Goal: Obtain resource: Download file/media

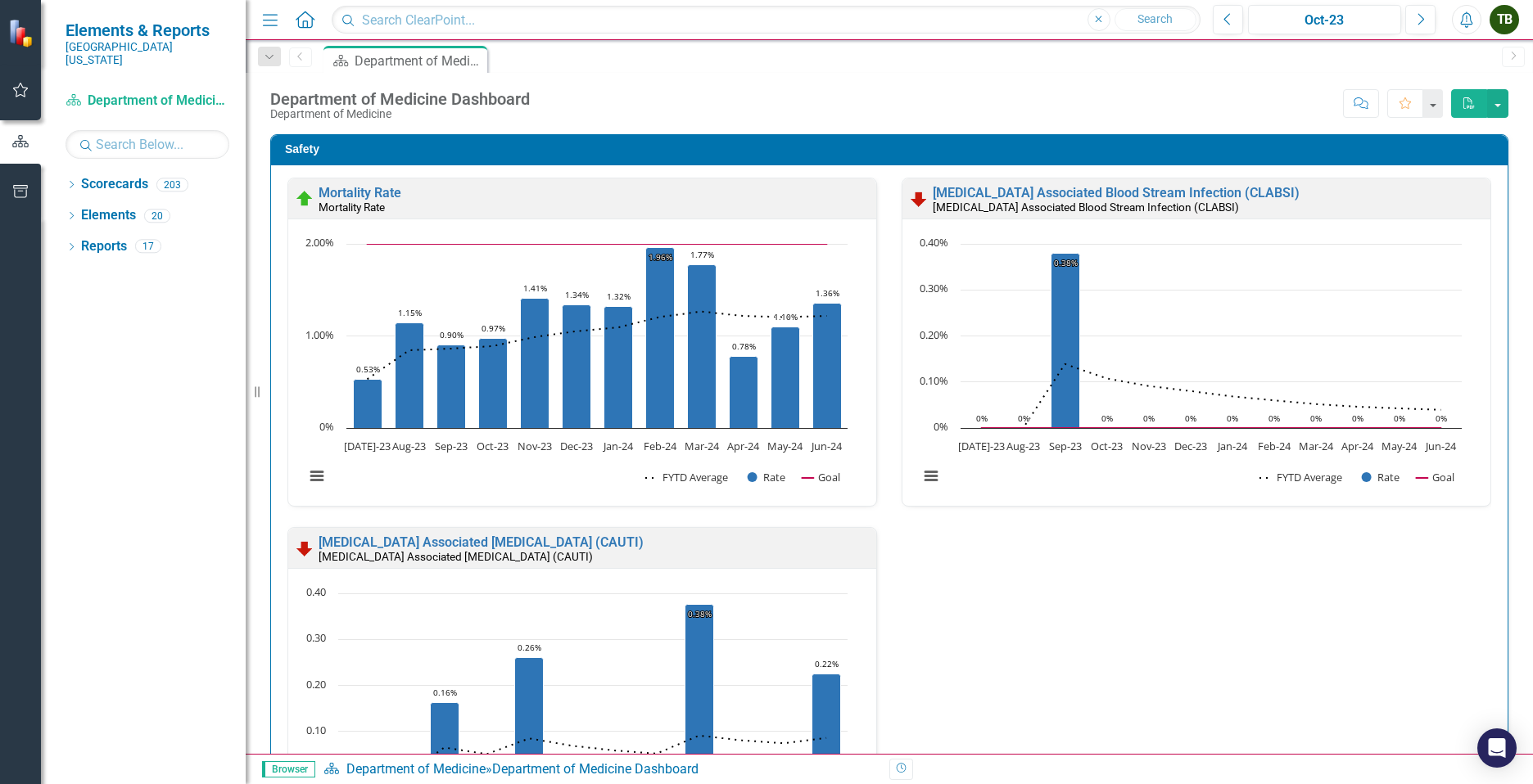
scroll to position [1, 0]
click at [75, 244] on icon "Dropdown" at bounding box center [71, 248] width 11 height 9
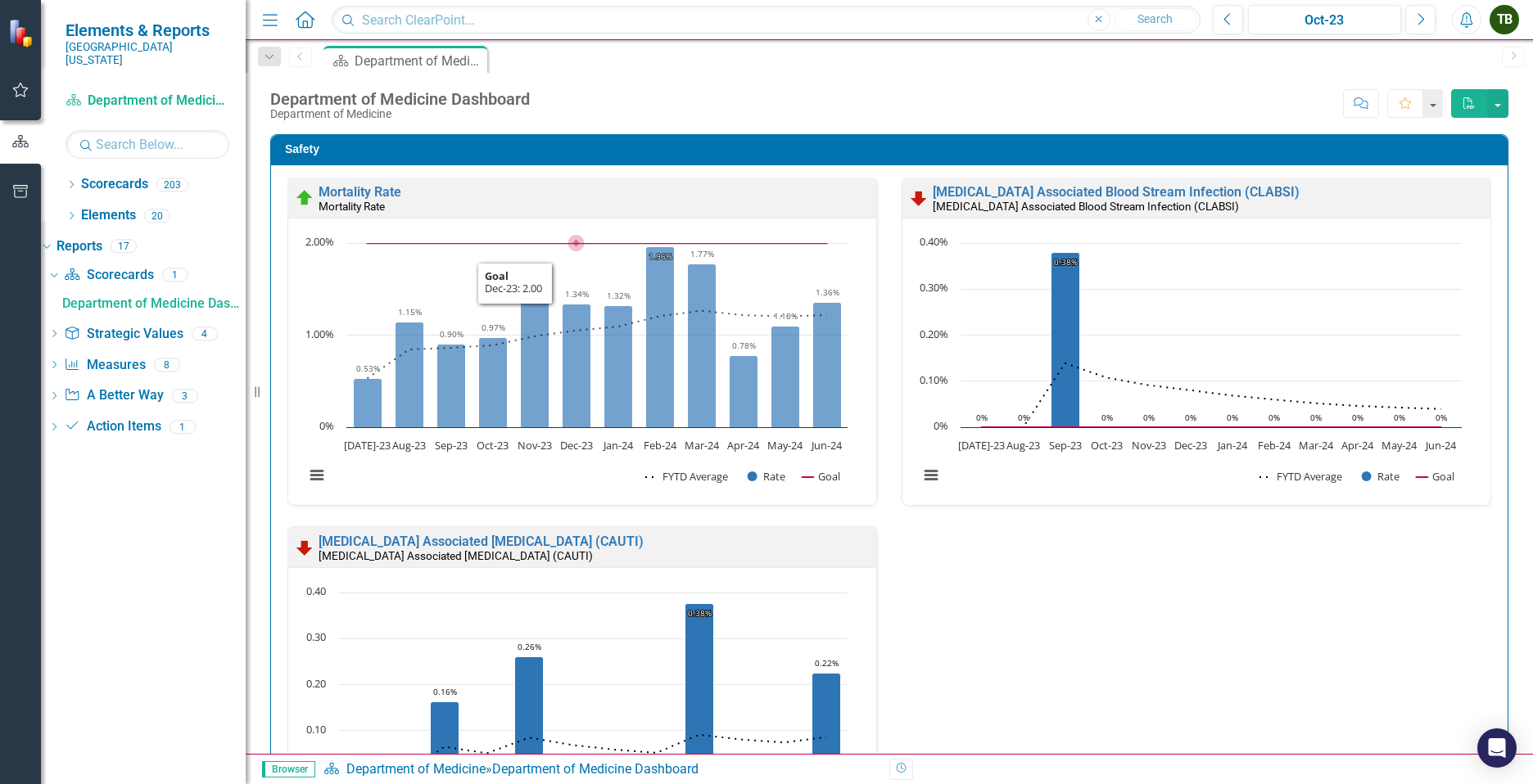
scroll to position [0, 0]
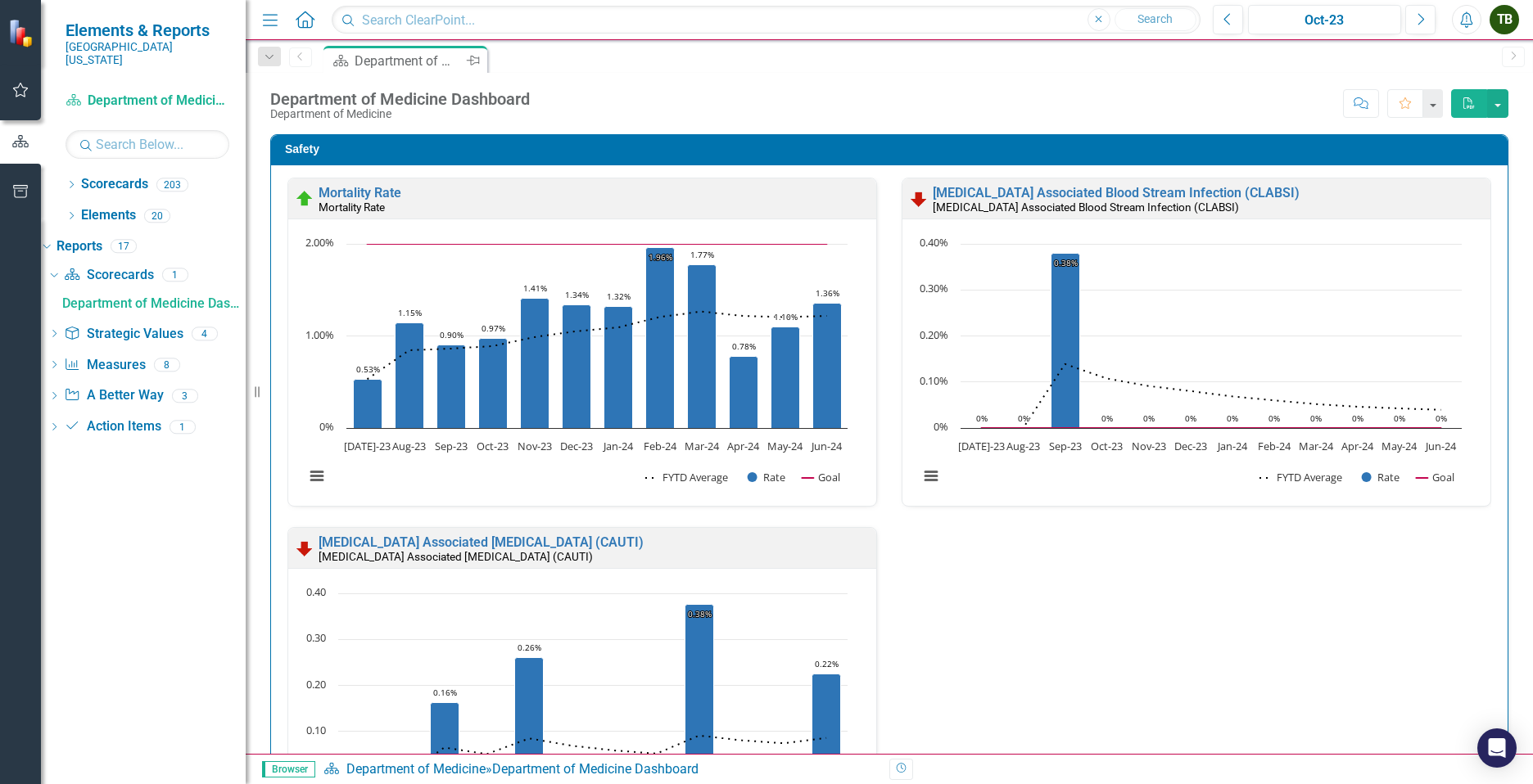
click at [409, 62] on div "Department of Medicine Dashboard" at bounding box center [408, 61] width 108 height 21
click at [1428, 16] on button "Next" at bounding box center [1421, 19] width 30 height 29
click at [1428, 15] on button "Next" at bounding box center [1421, 19] width 30 height 29
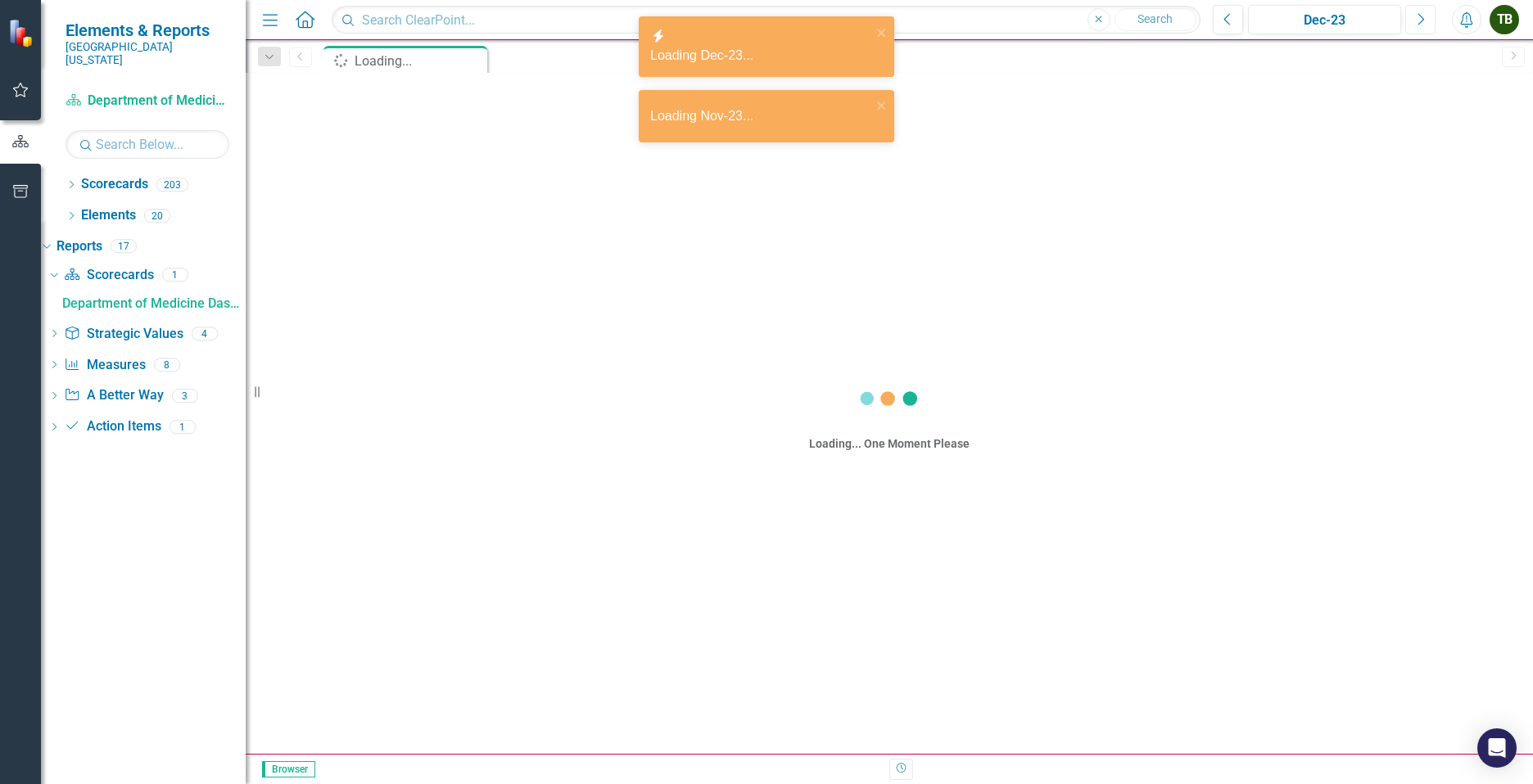
click at [1428, 15] on button "Next" at bounding box center [1421, 19] width 30 height 29
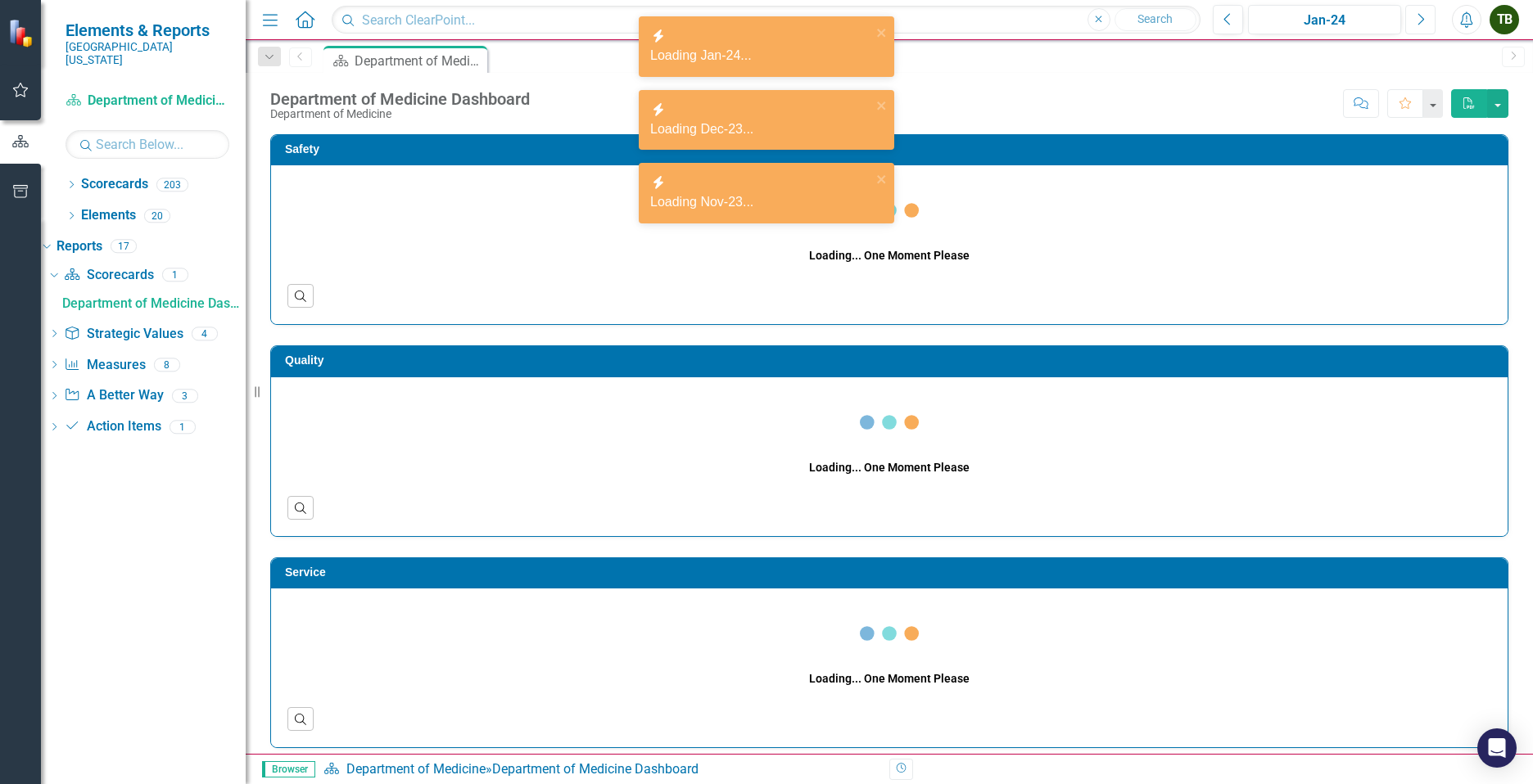
click at [1428, 15] on button "Next" at bounding box center [1421, 19] width 30 height 29
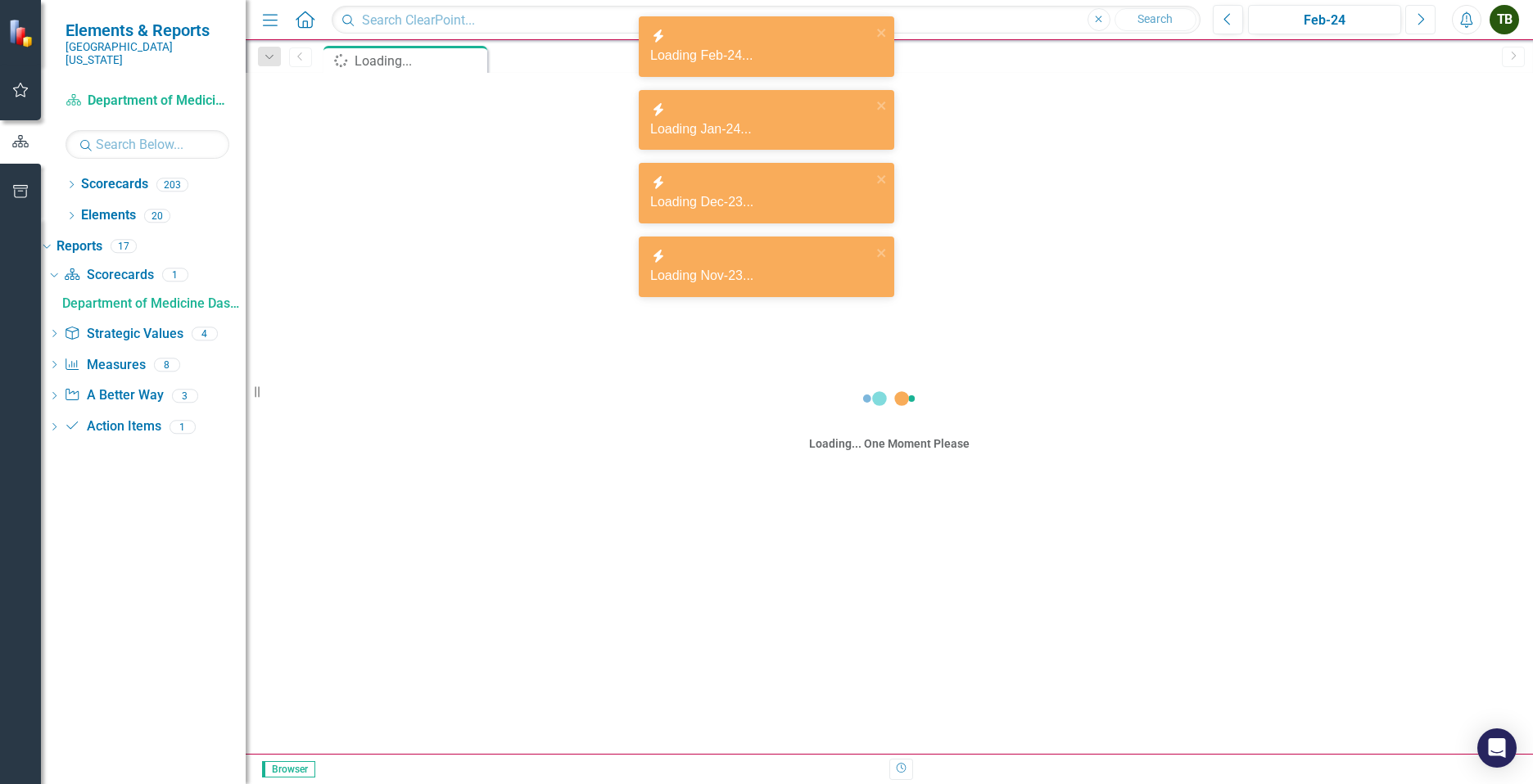
click at [1428, 15] on button "Next" at bounding box center [1421, 19] width 30 height 29
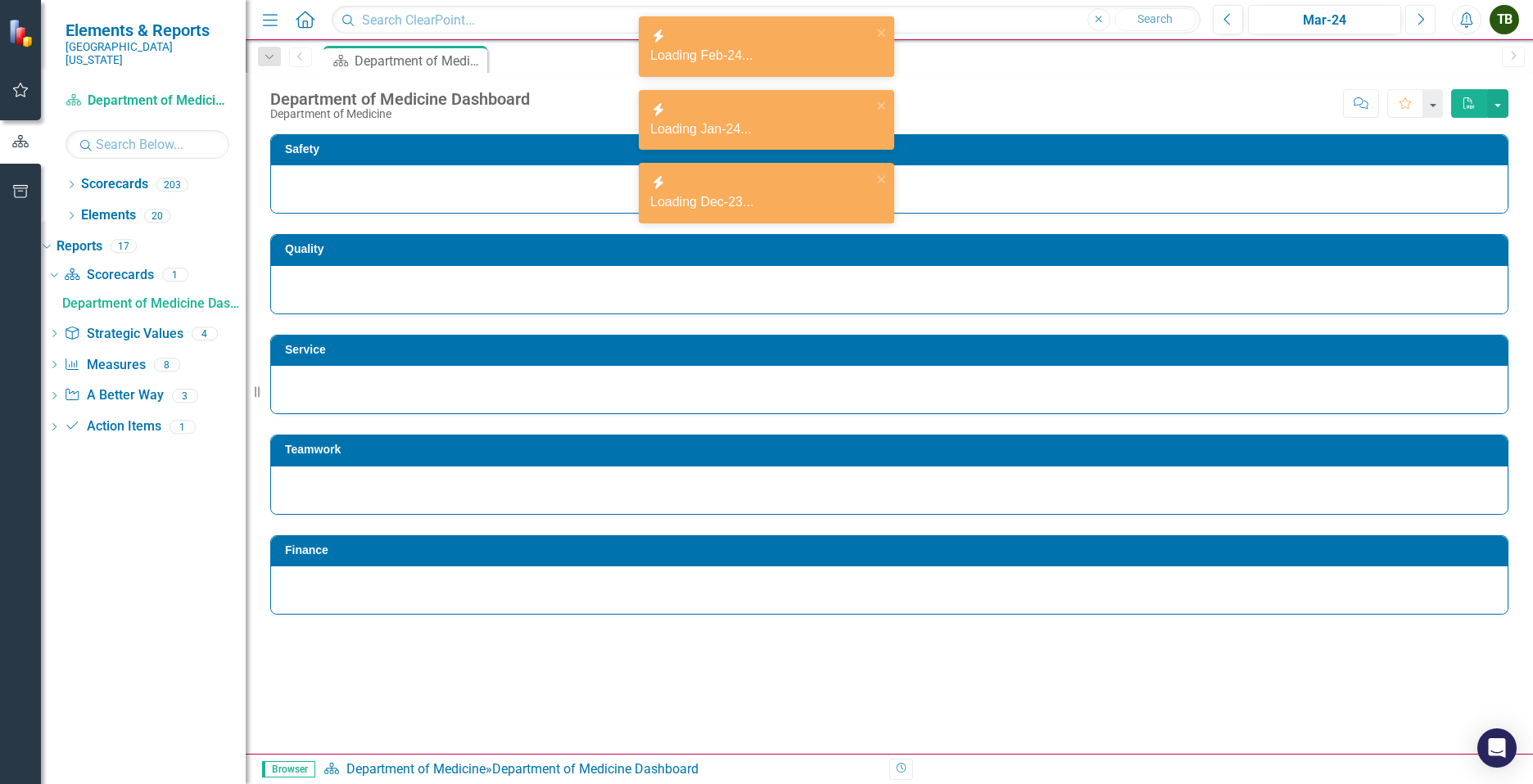
click at [1428, 15] on button "Next" at bounding box center [1421, 19] width 30 height 29
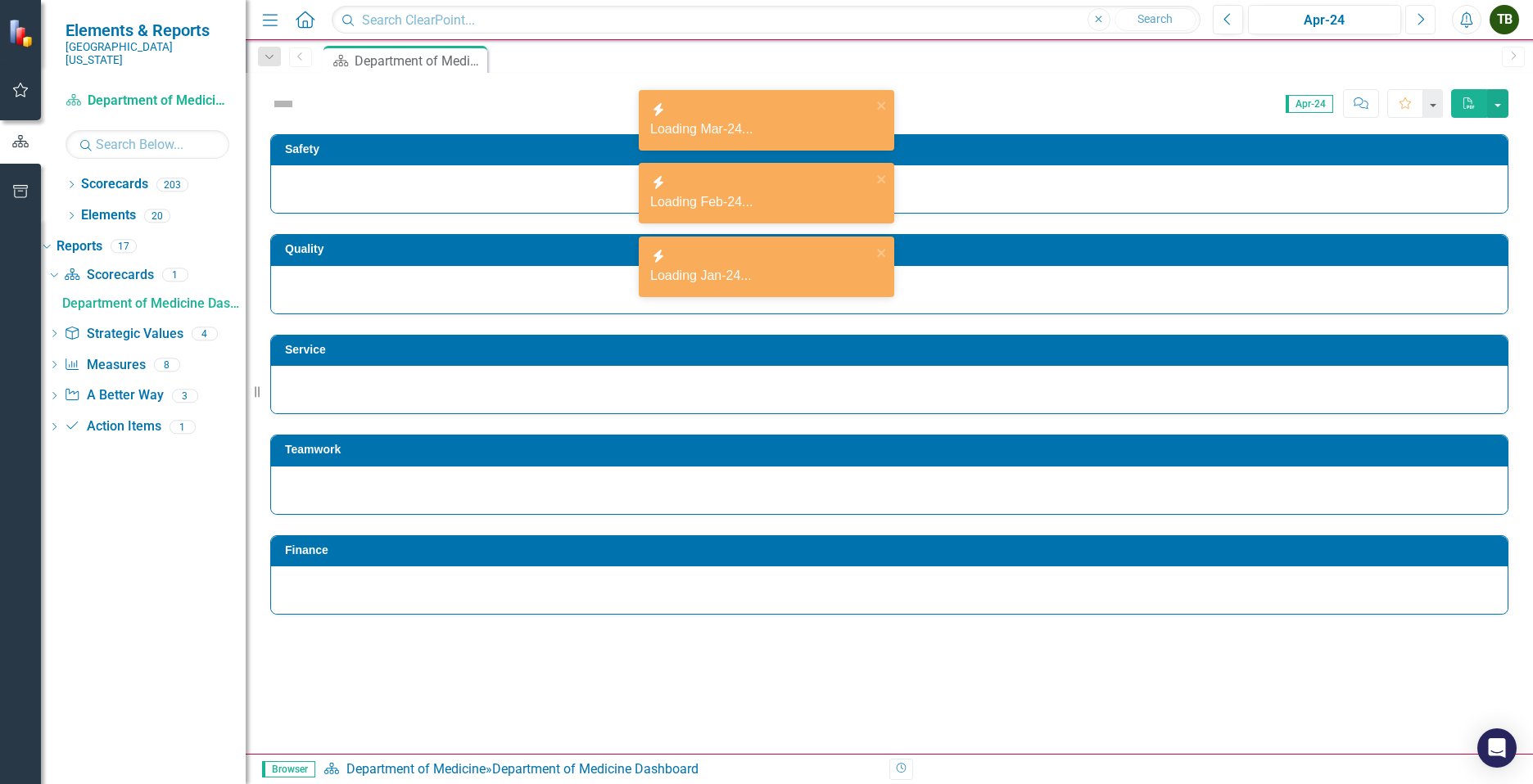
click at [1428, 15] on button "Next" at bounding box center [1421, 19] width 30 height 29
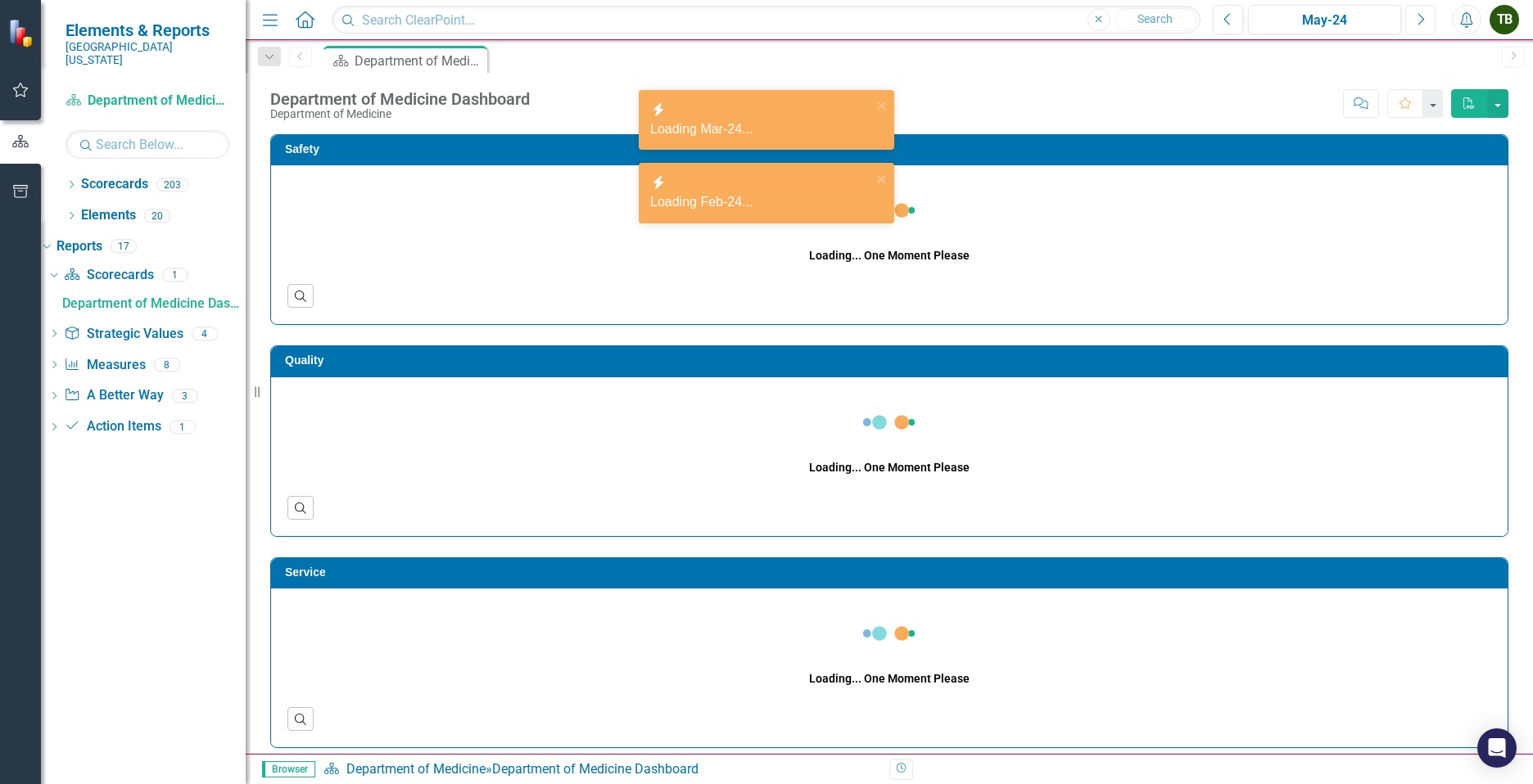
click at [1428, 15] on button "Next" at bounding box center [1421, 19] width 30 height 29
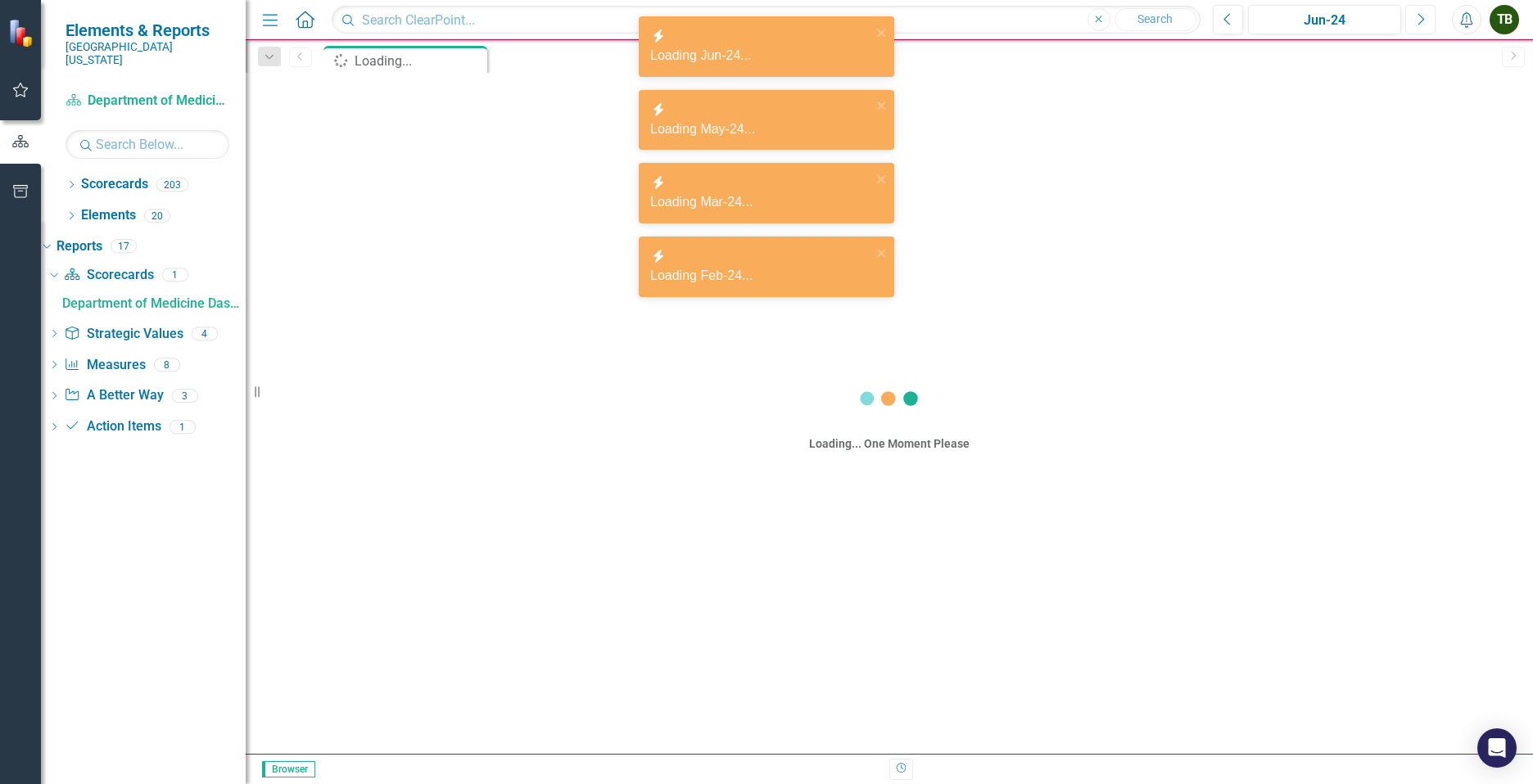
click at [1428, 15] on button "Next" at bounding box center [1421, 19] width 30 height 29
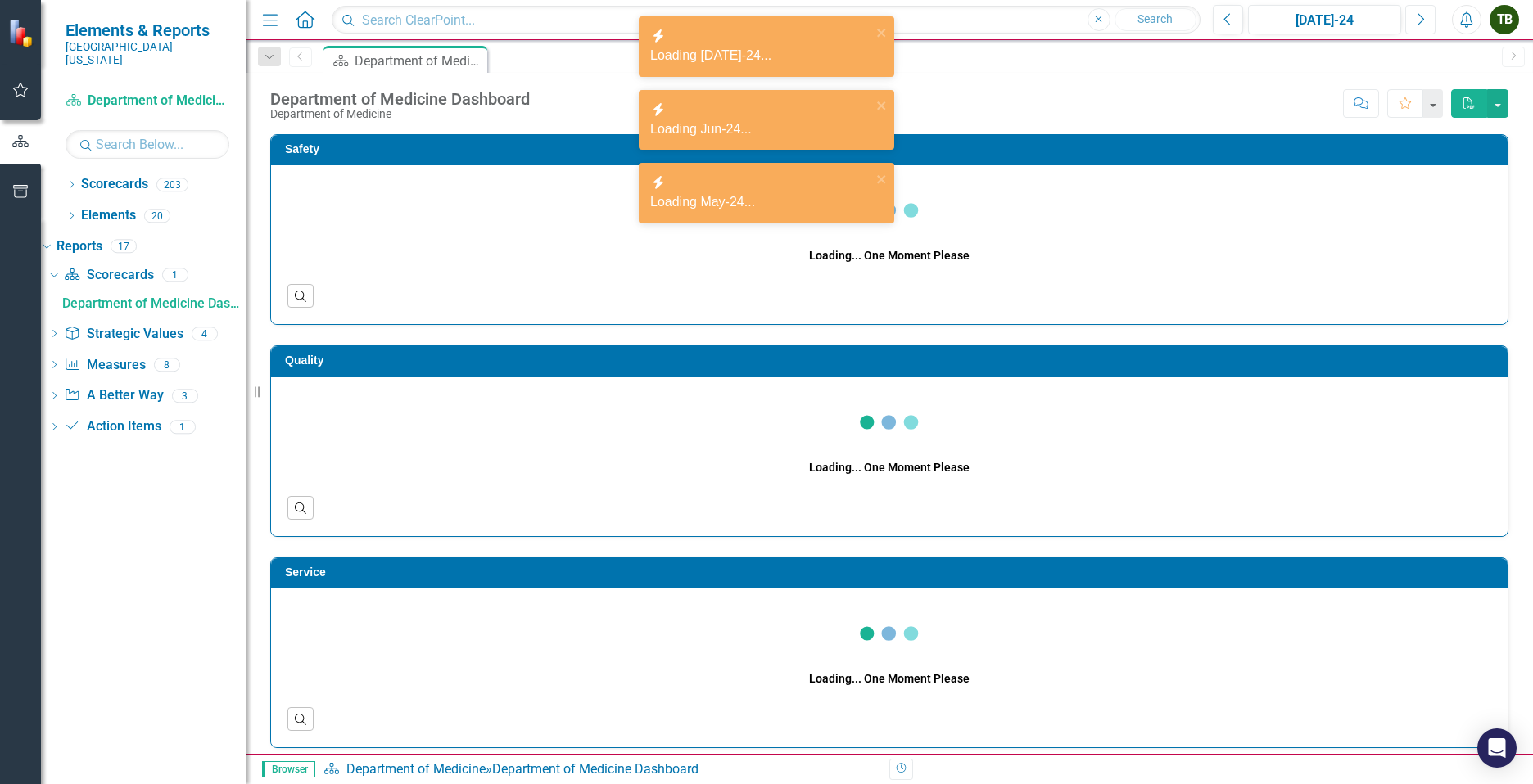
click at [1428, 15] on button "Next" at bounding box center [1421, 19] width 30 height 29
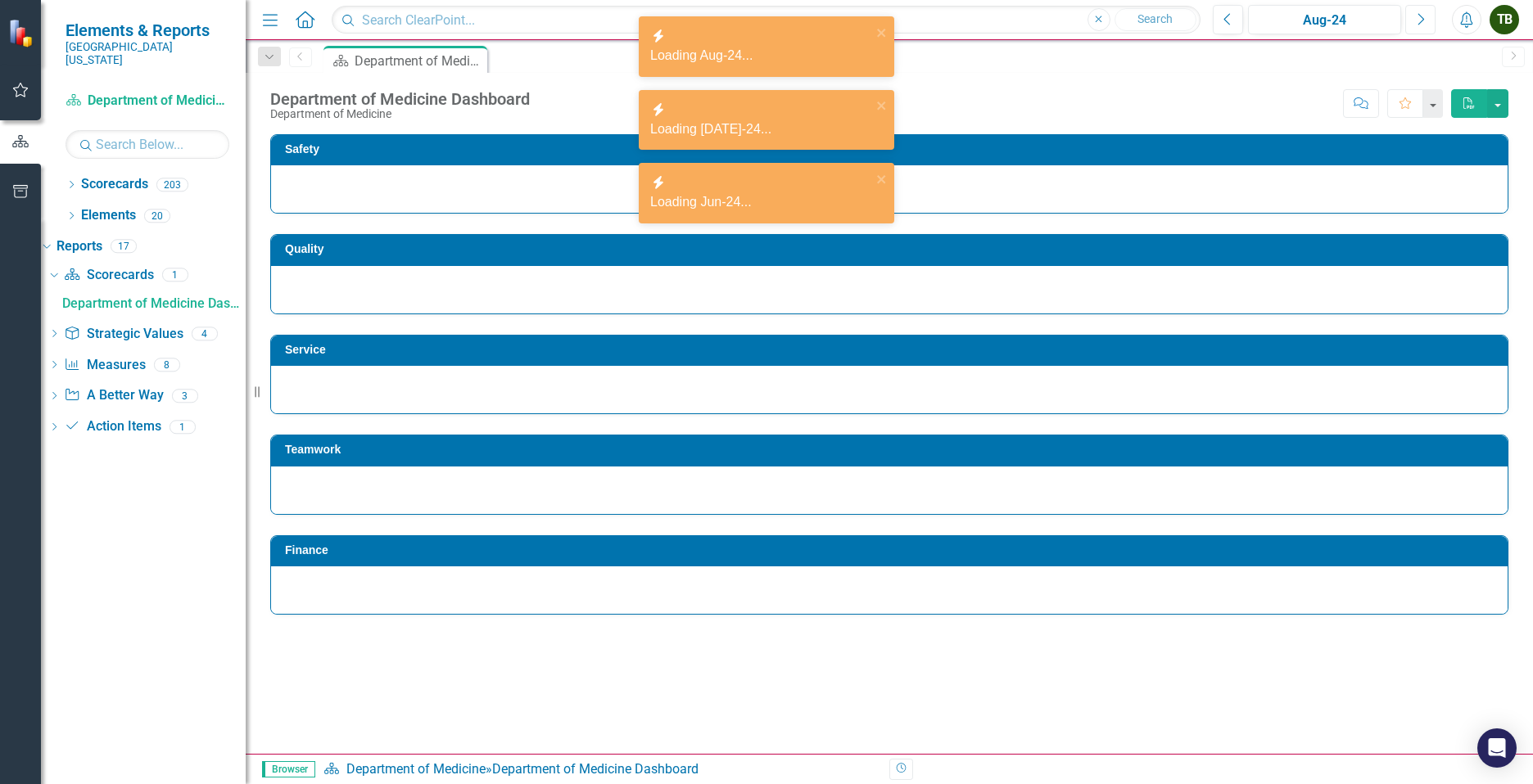
click at [1428, 15] on button "Next" at bounding box center [1421, 19] width 30 height 29
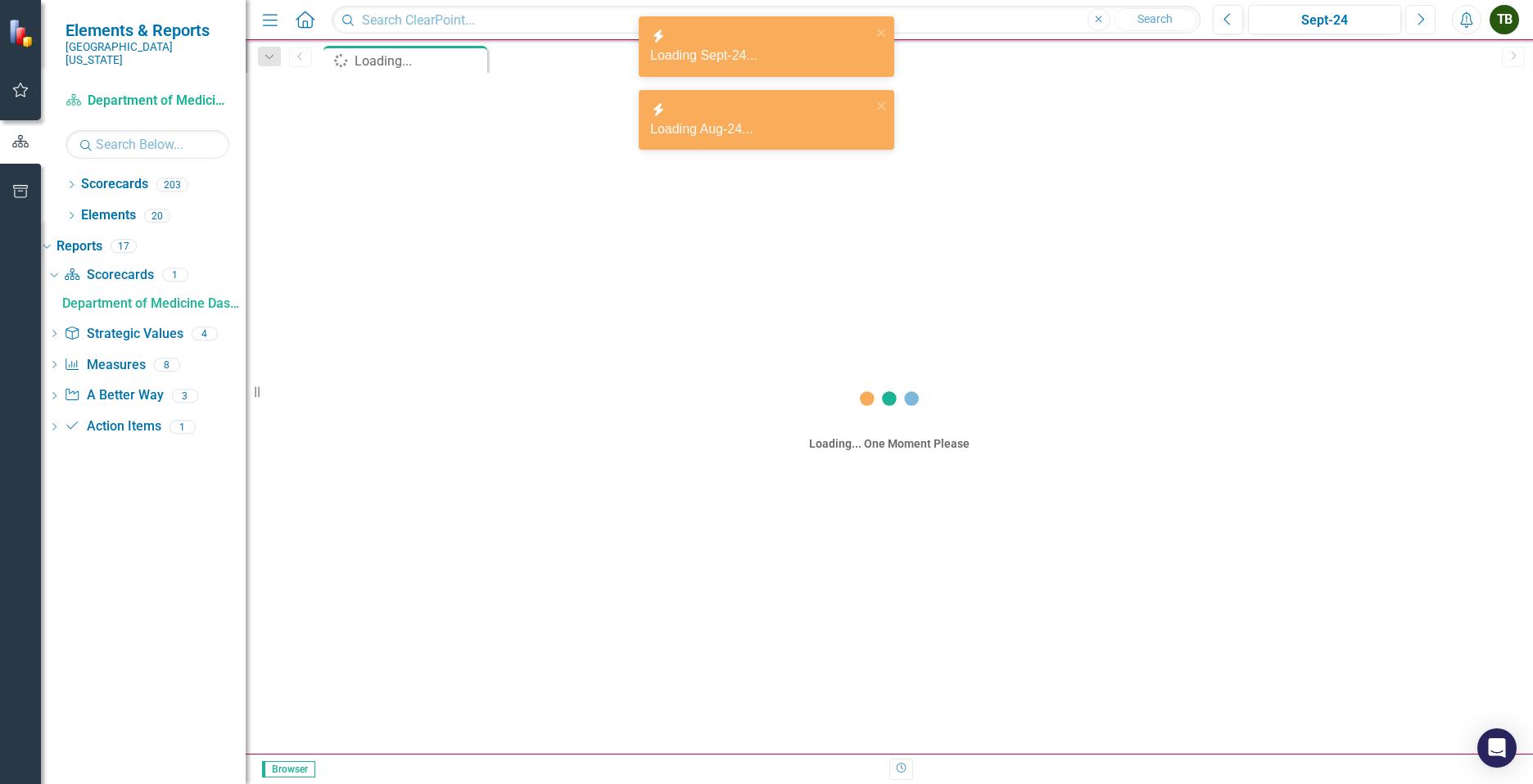
click at [1428, 15] on button "Next" at bounding box center [1421, 19] width 30 height 29
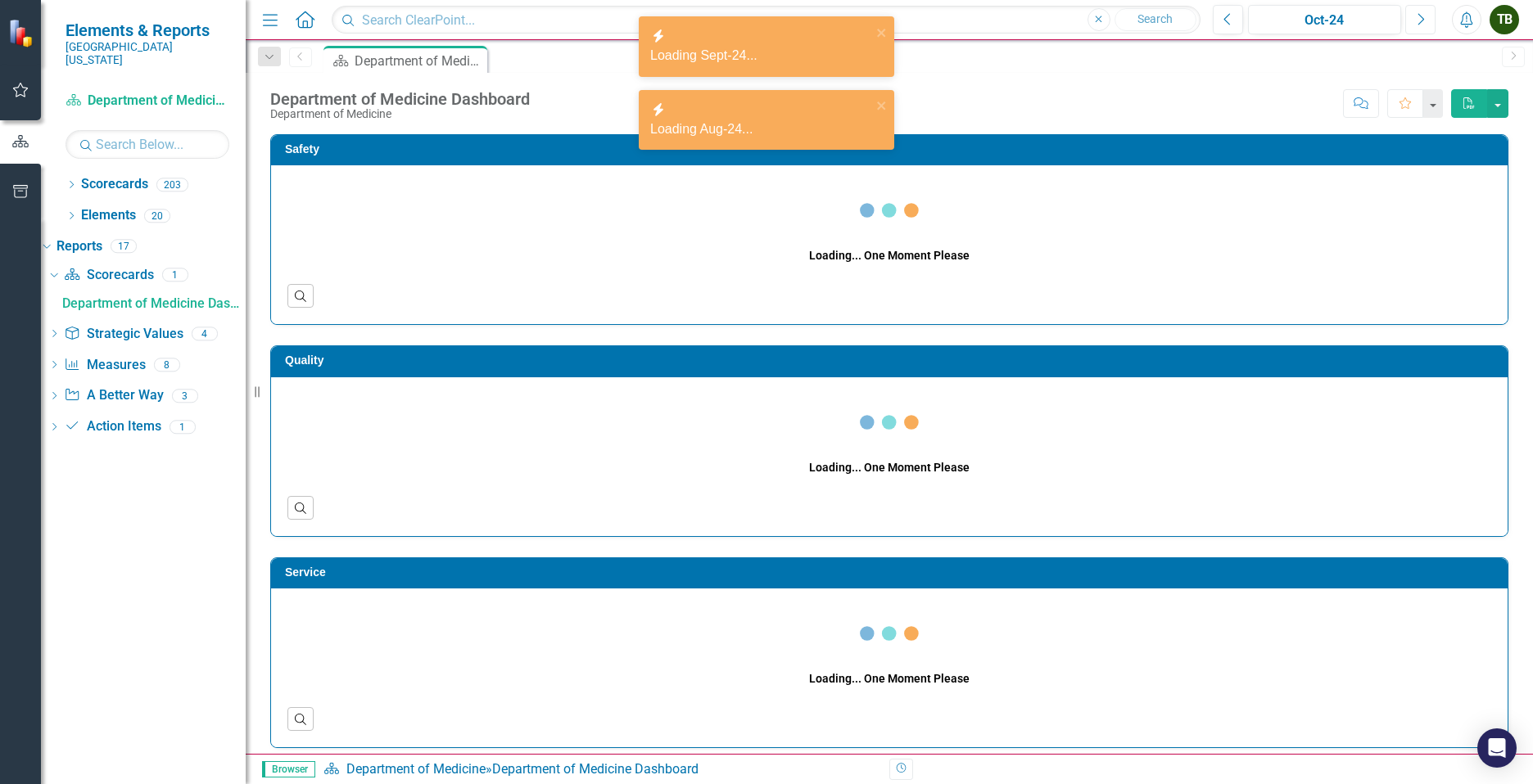
click at [1428, 15] on button "Next" at bounding box center [1421, 19] width 30 height 29
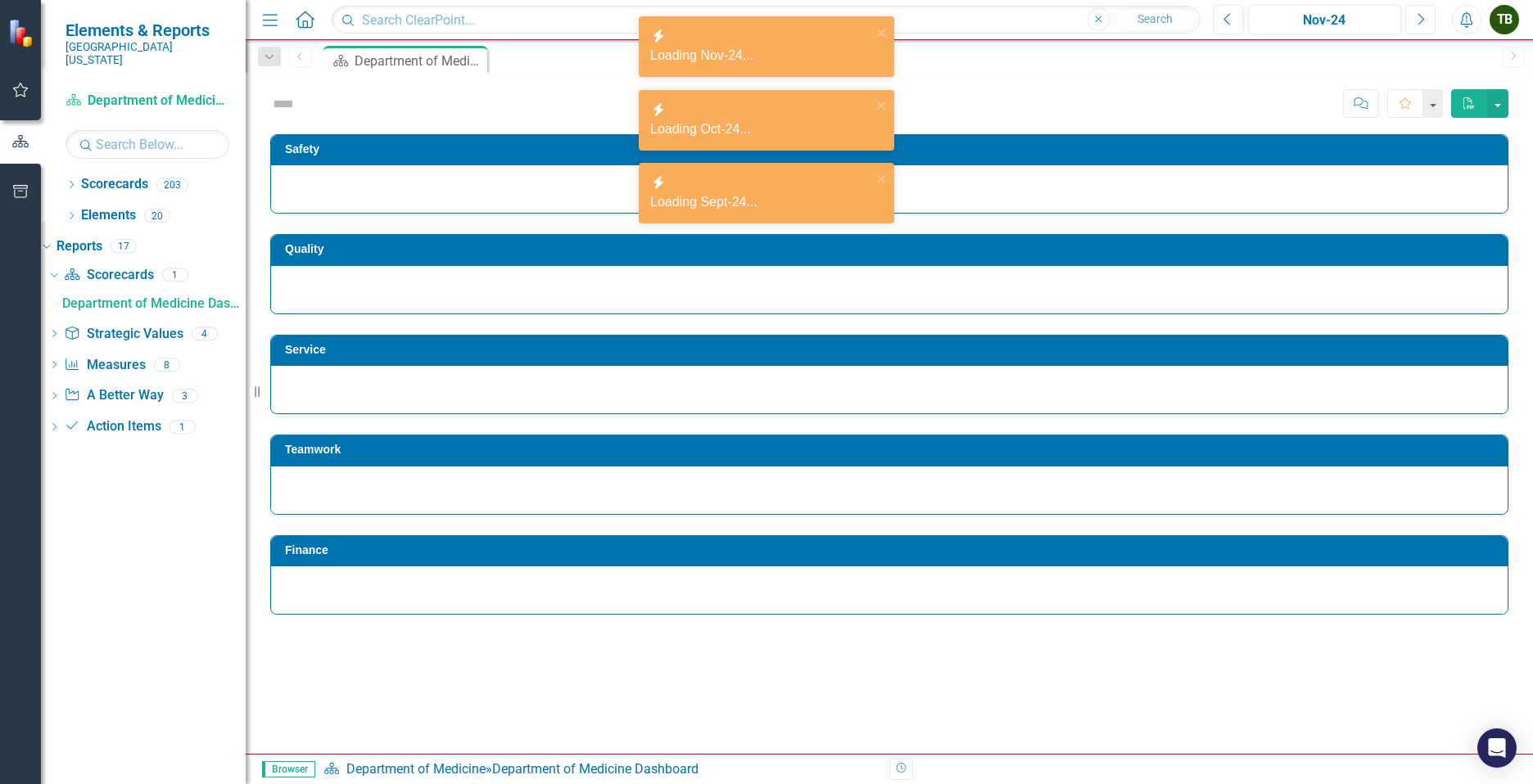
click at [1428, 15] on button "Next" at bounding box center [1421, 19] width 30 height 29
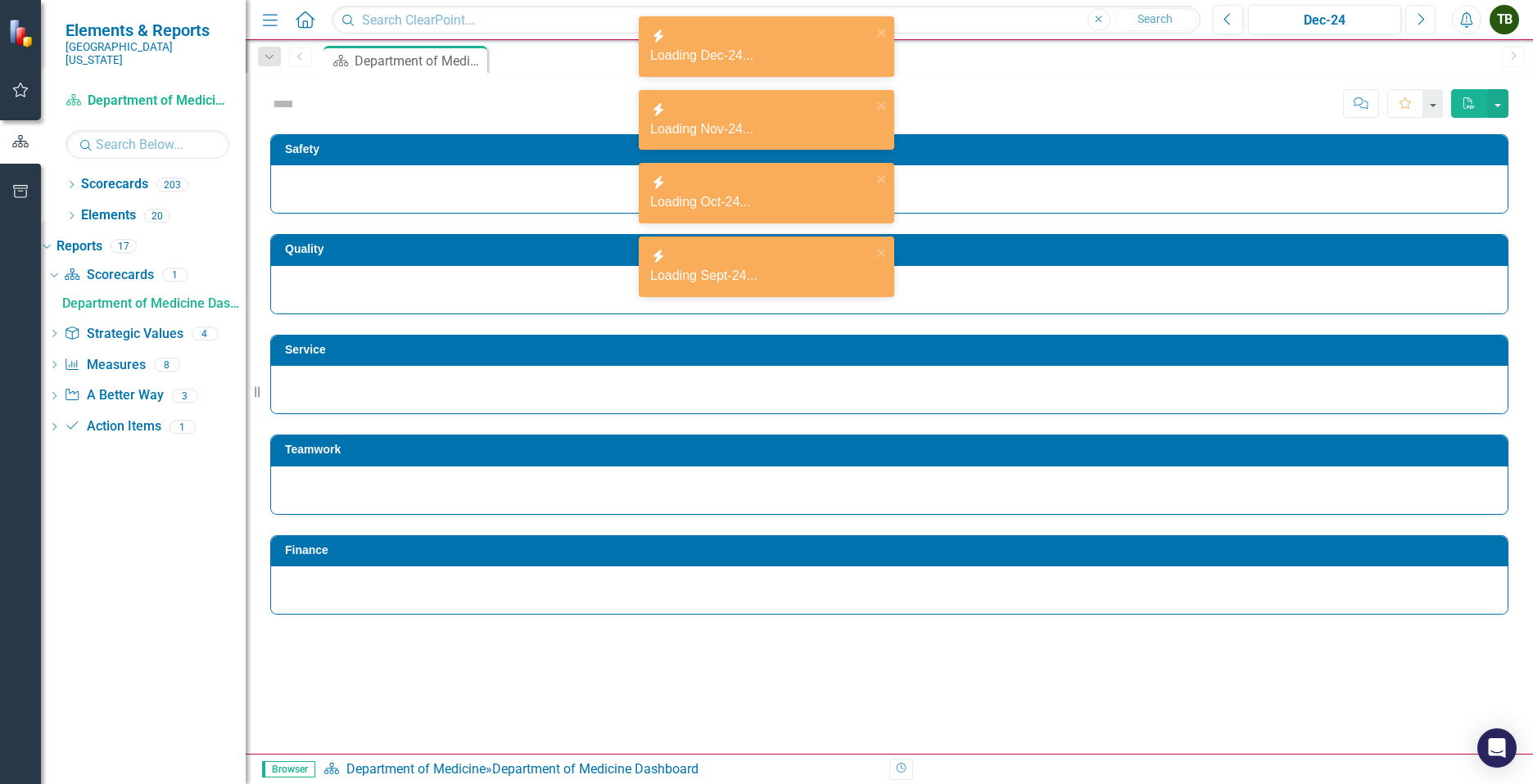
click at [1428, 15] on button "Next" at bounding box center [1421, 19] width 30 height 29
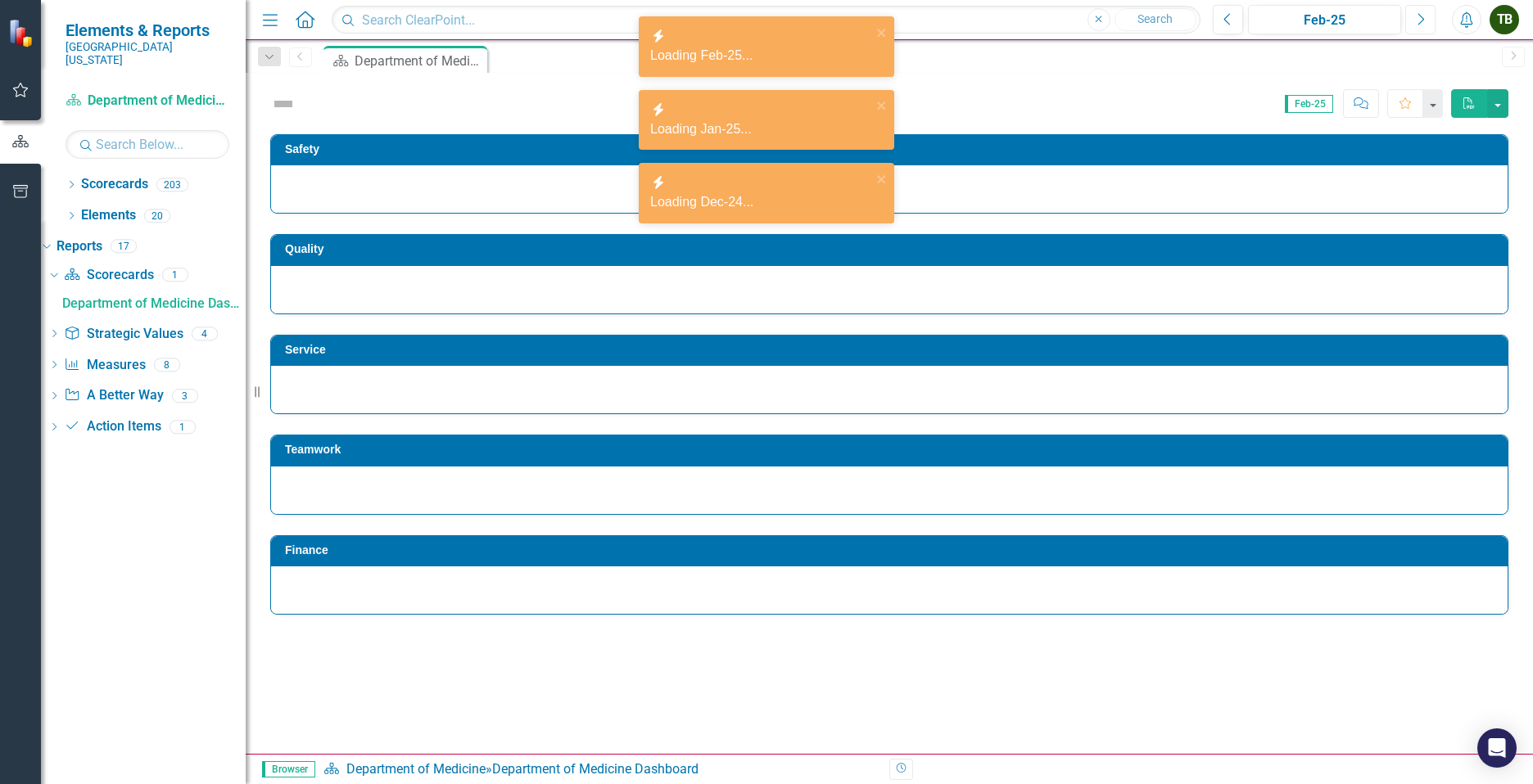
click at [1428, 15] on button "Next" at bounding box center [1421, 19] width 30 height 29
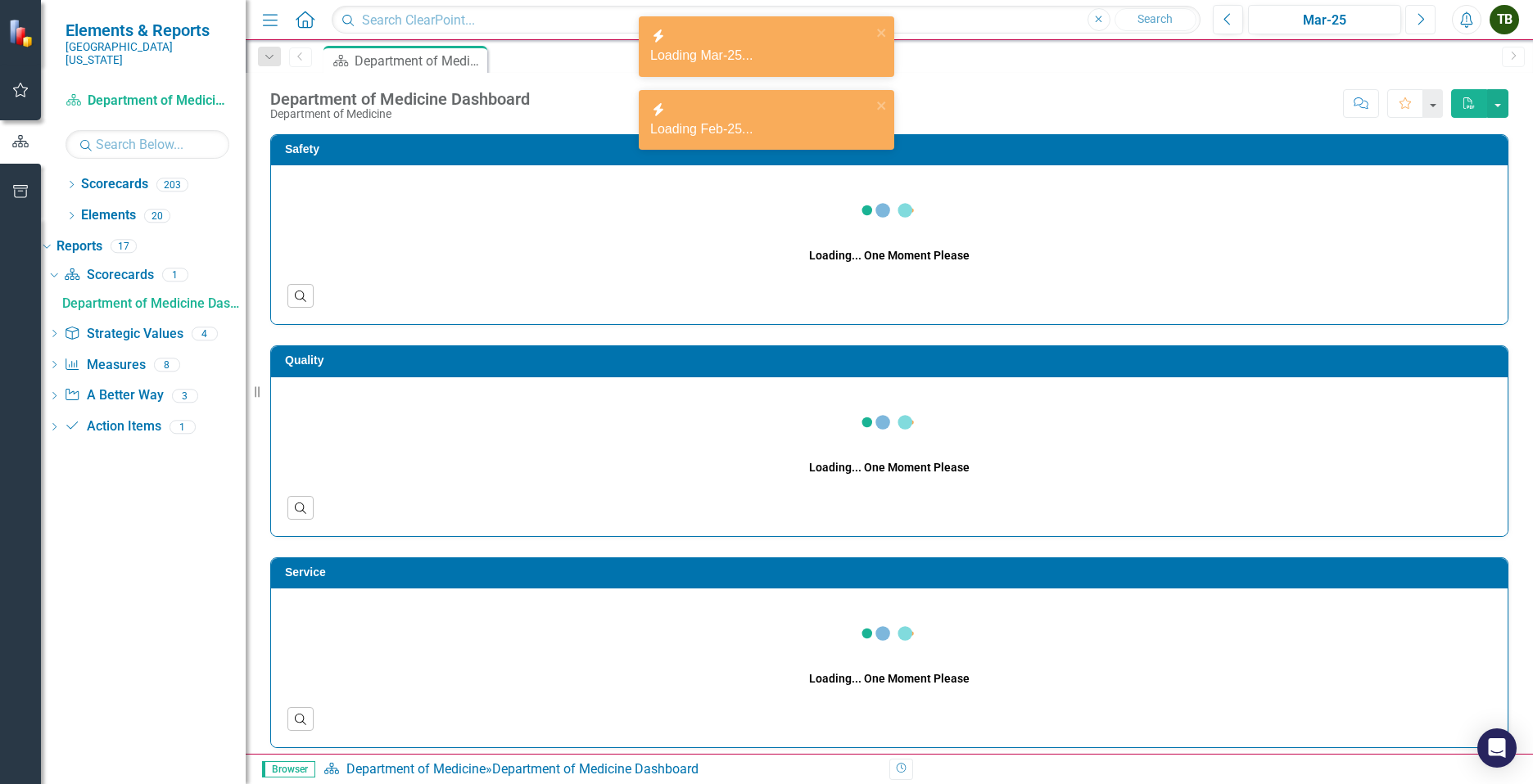
click at [1428, 15] on button "Next" at bounding box center [1421, 19] width 30 height 29
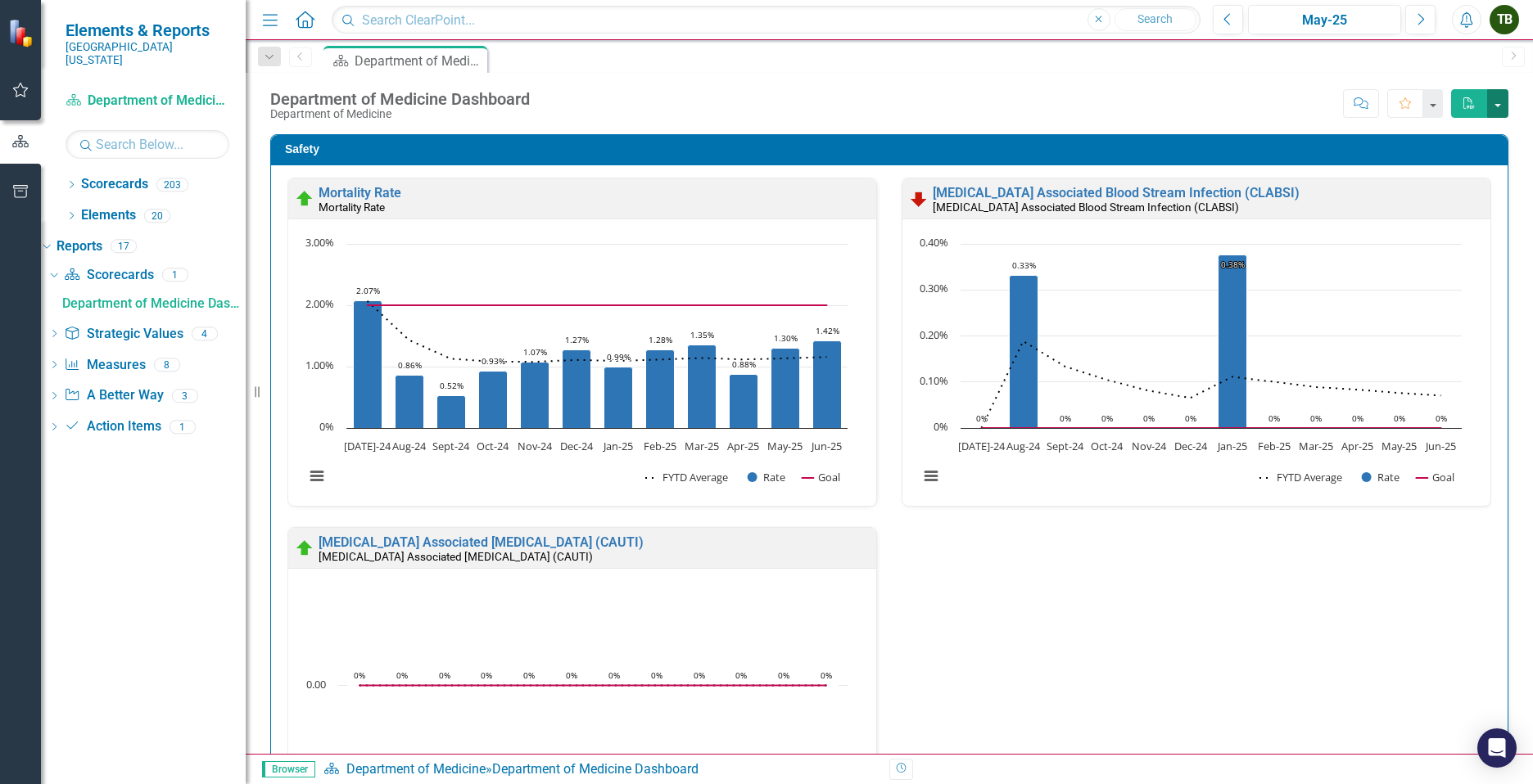
click at [1500, 101] on button "button" at bounding box center [1497, 103] width 22 height 28
click at [1472, 131] on link "PDF Export to PDF" at bounding box center [1442, 134] width 129 height 30
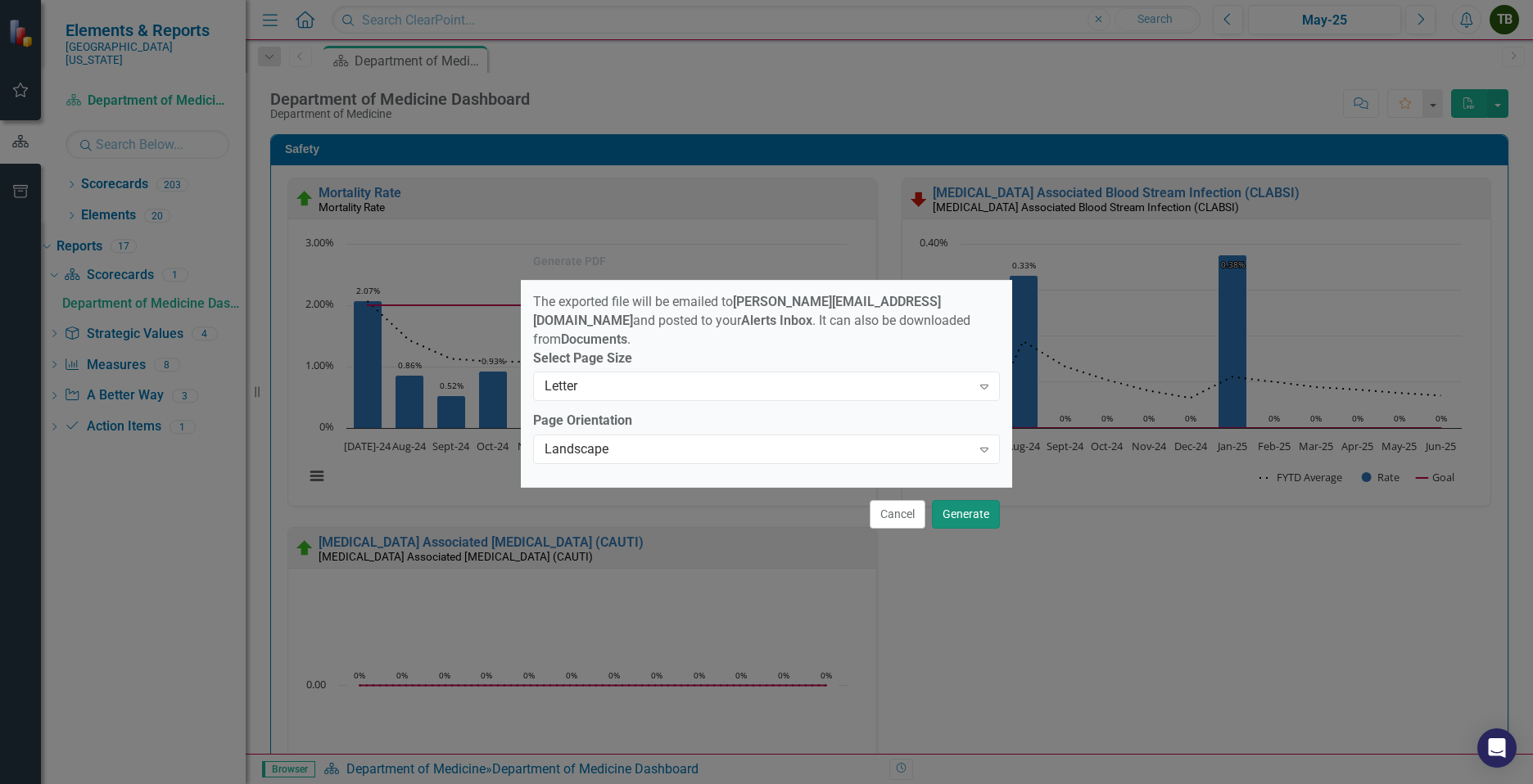
click at [974, 505] on button "Generate" at bounding box center [966, 514] width 68 height 28
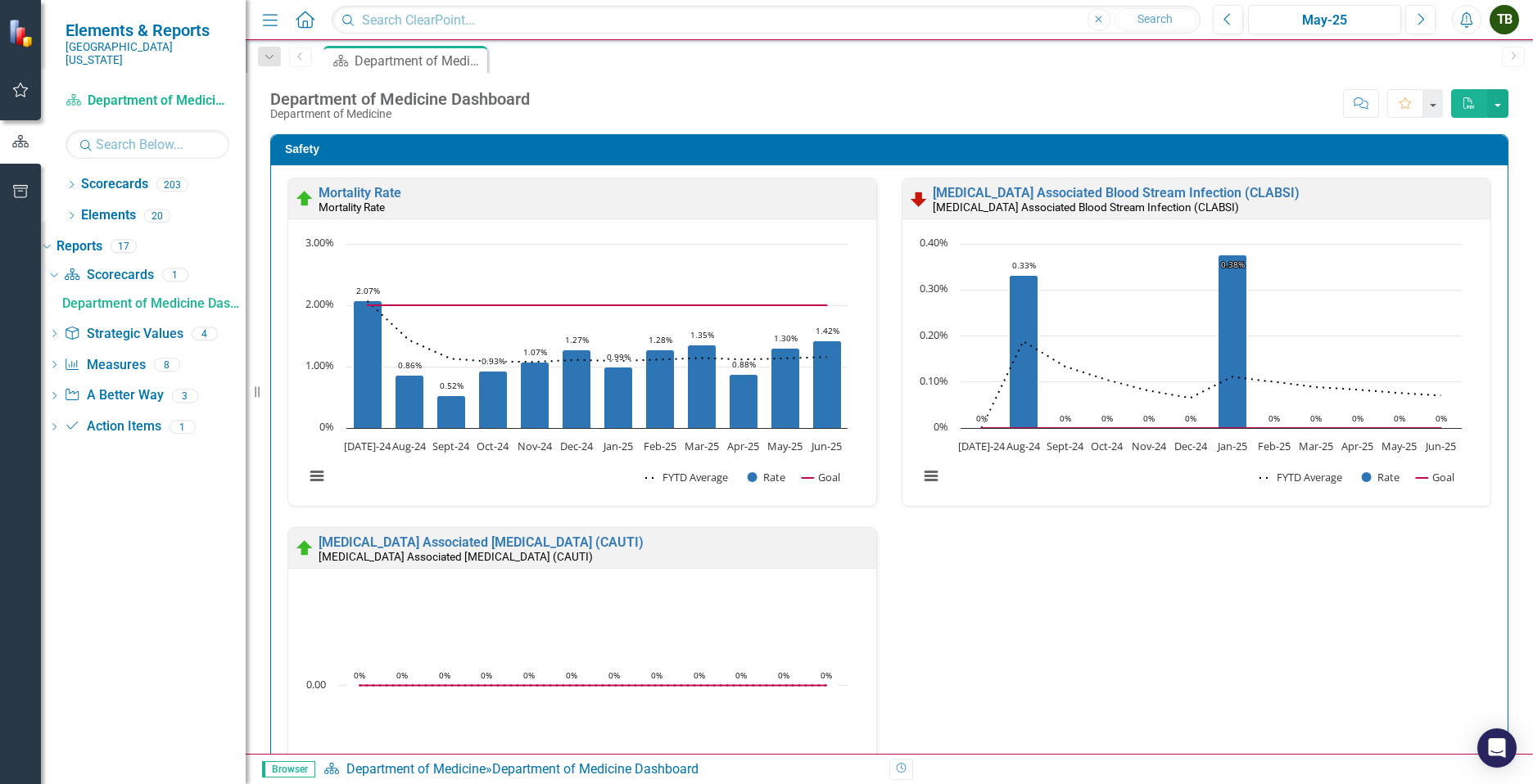
scroll to position [1, 0]
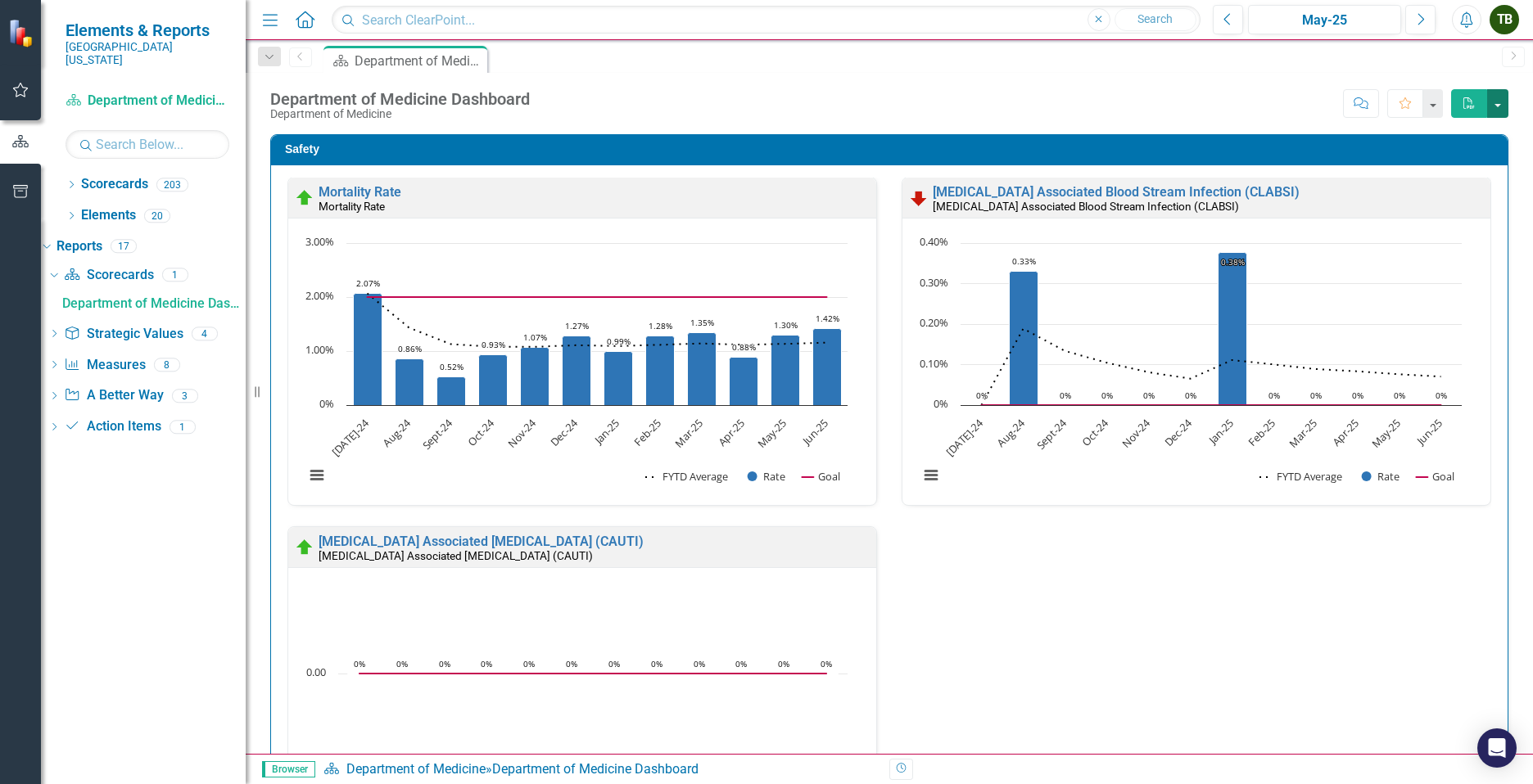
click at [1490, 101] on button "button" at bounding box center [1497, 103] width 22 height 28
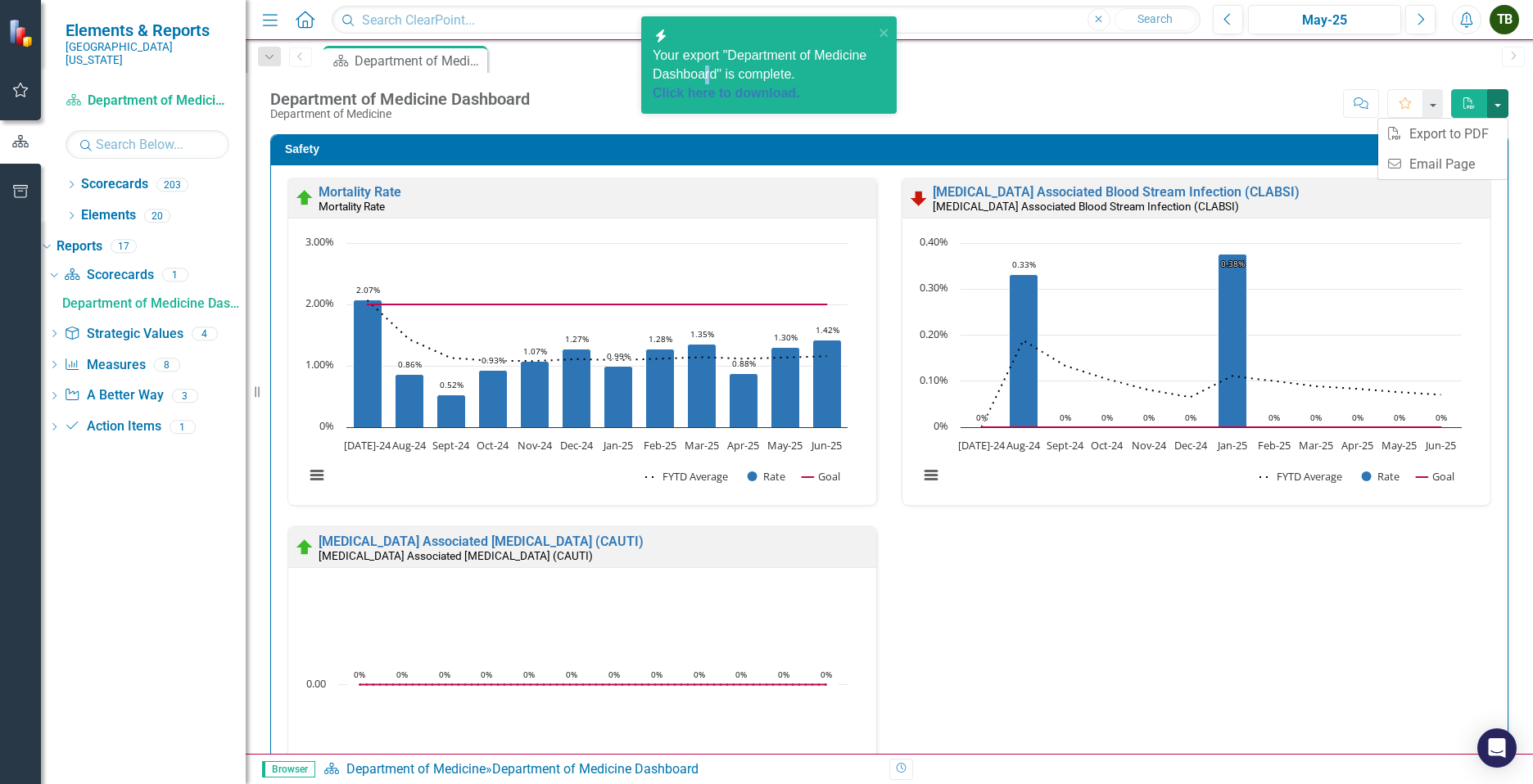
click at [799, 51] on span "Your export "Department of Medicine Dashboard" is complete. Click here to downl…" at bounding box center [764, 76] width 221 height 55
drag, startPoint x: 799, startPoint y: 51, endPoint x: 756, endPoint y: 49, distance: 43.0
click at [756, 49] on span "Your export "Department of Medicine Dashboard" is complete. Click here to downl…" at bounding box center [761, 76] width 221 height 55
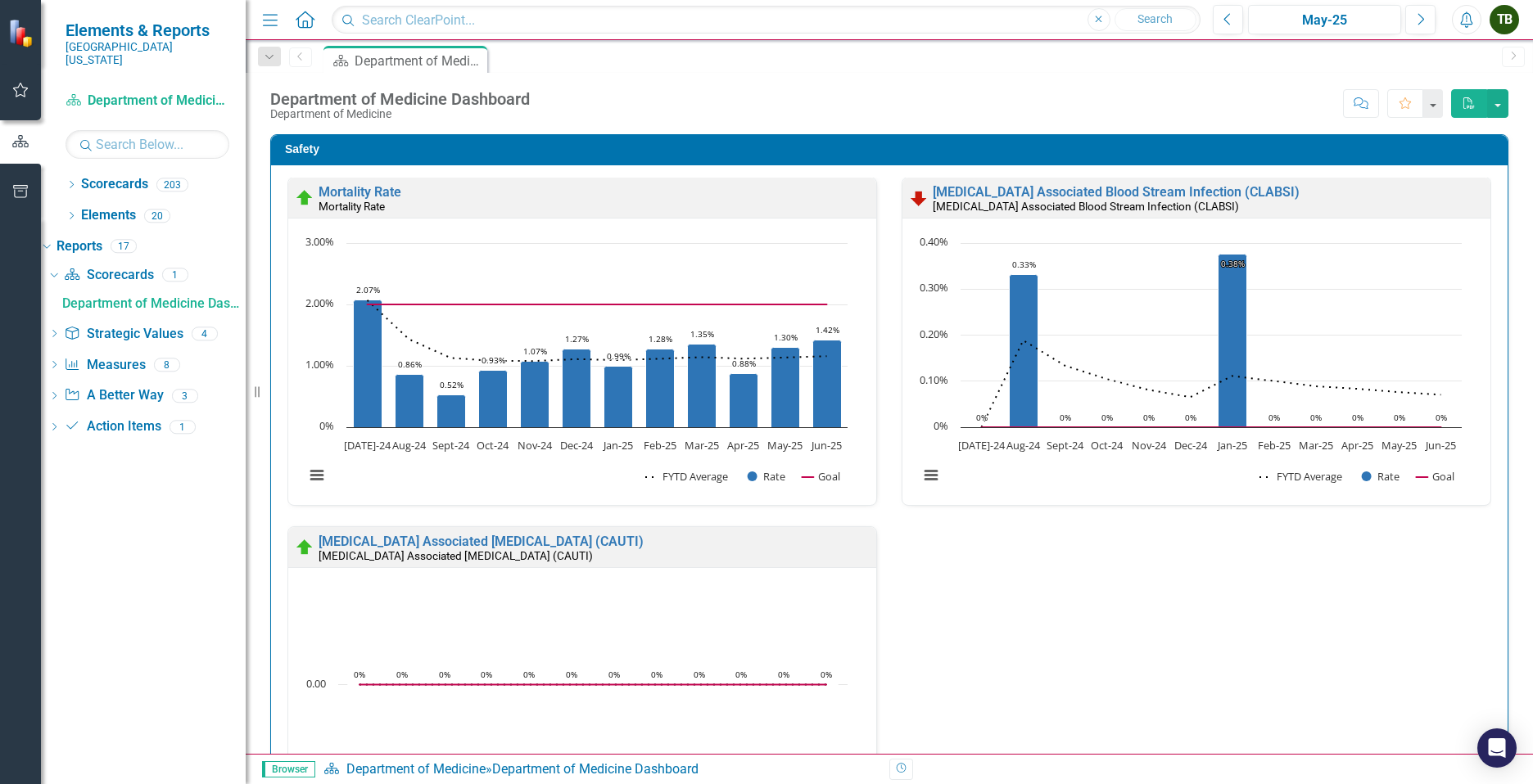
scroll to position [0, 0]
click at [915, 99] on div "Score: N/A May-25 Completed Comment Favorite PDF" at bounding box center [1023, 102] width 971 height 27
click at [1420, 17] on icon "Next" at bounding box center [1421, 20] width 9 height 15
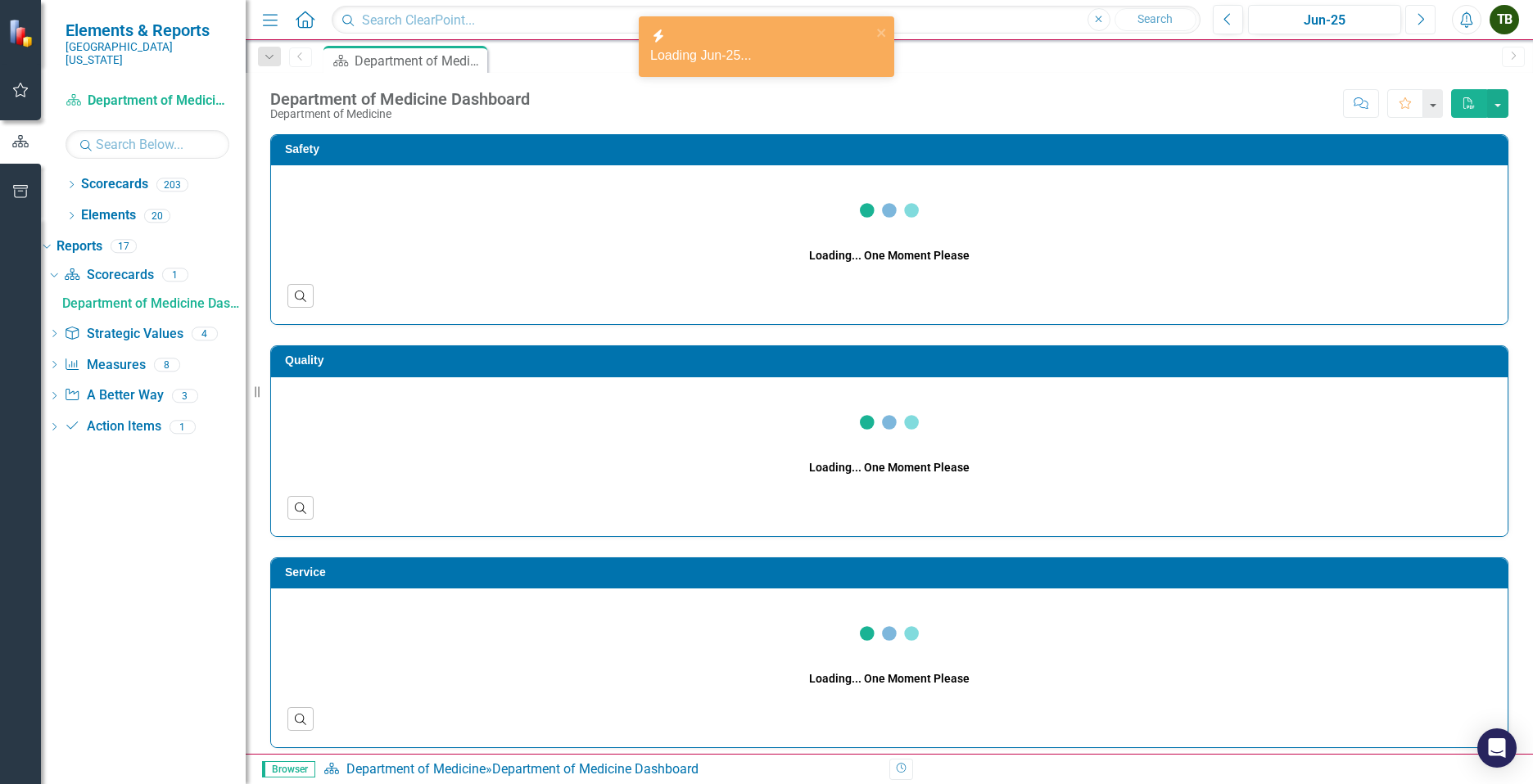
click at [1420, 17] on icon "Next" at bounding box center [1421, 20] width 9 height 15
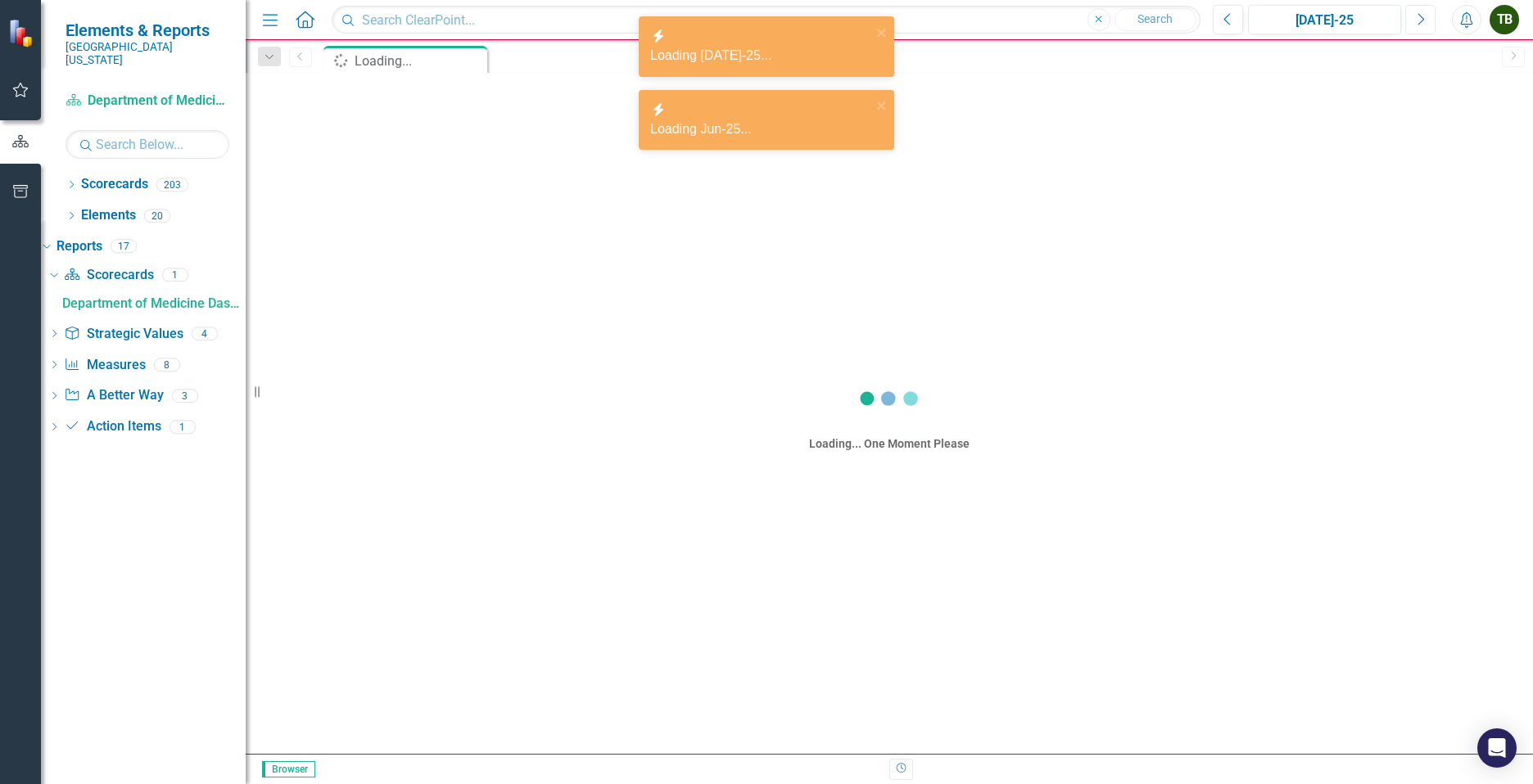
click at [1420, 17] on icon "Next" at bounding box center [1421, 20] width 9 height 15
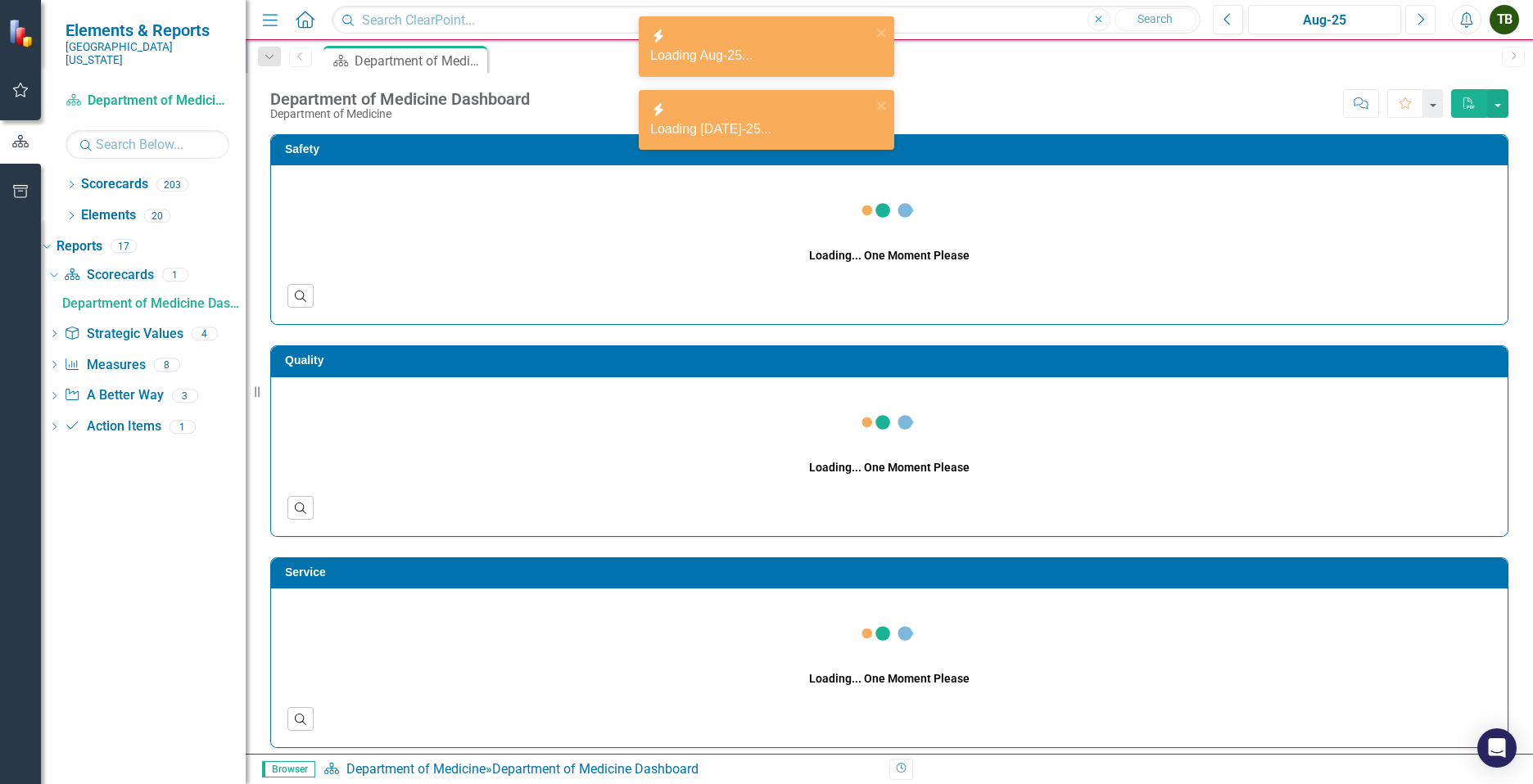
click at [1420, 17] on icon "Next" at bounding box center [1421, 20] width 9 height 15
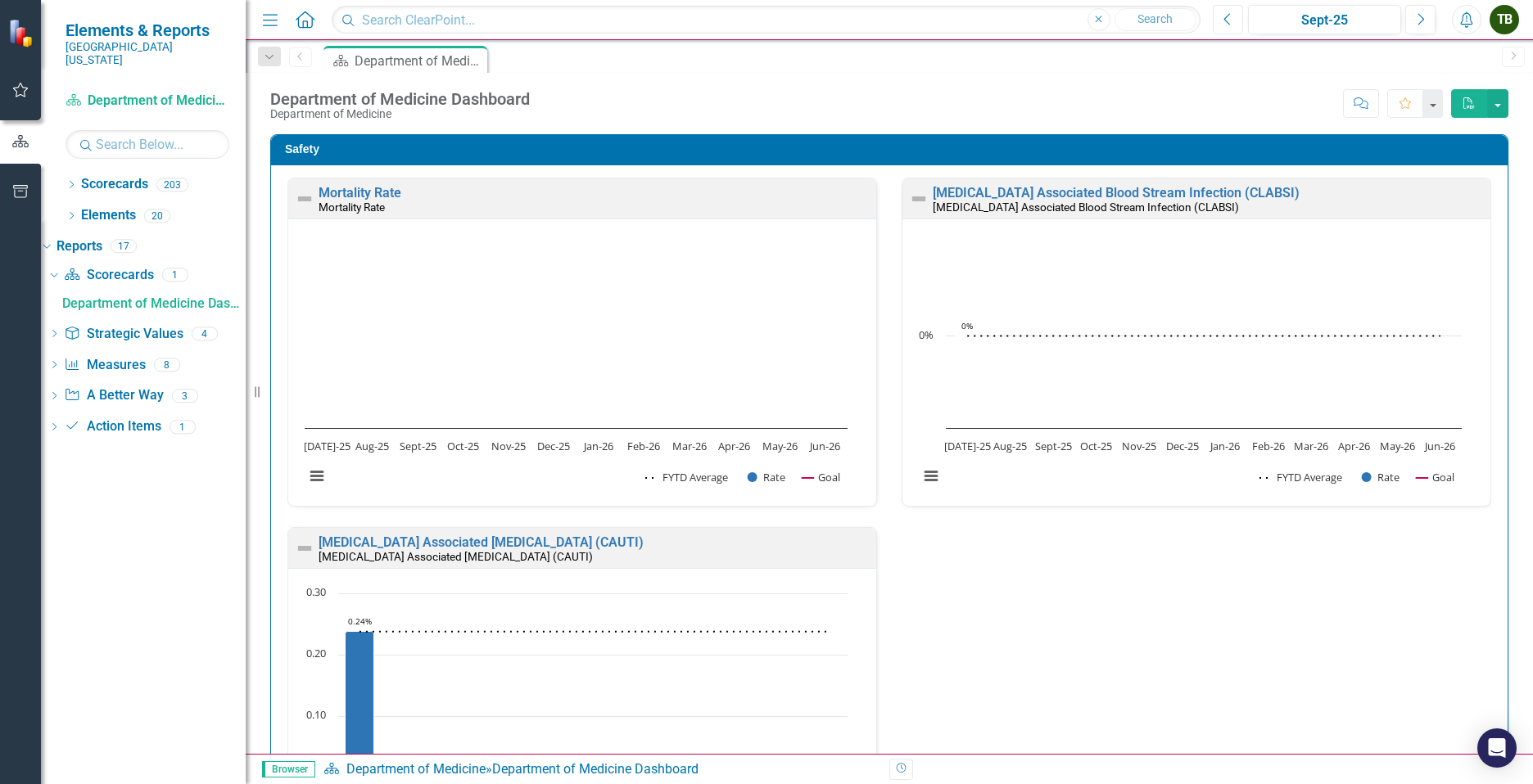
click at [1230, 20] on icon "Previous" at bounding box center [1228, 20] width 9 height 15
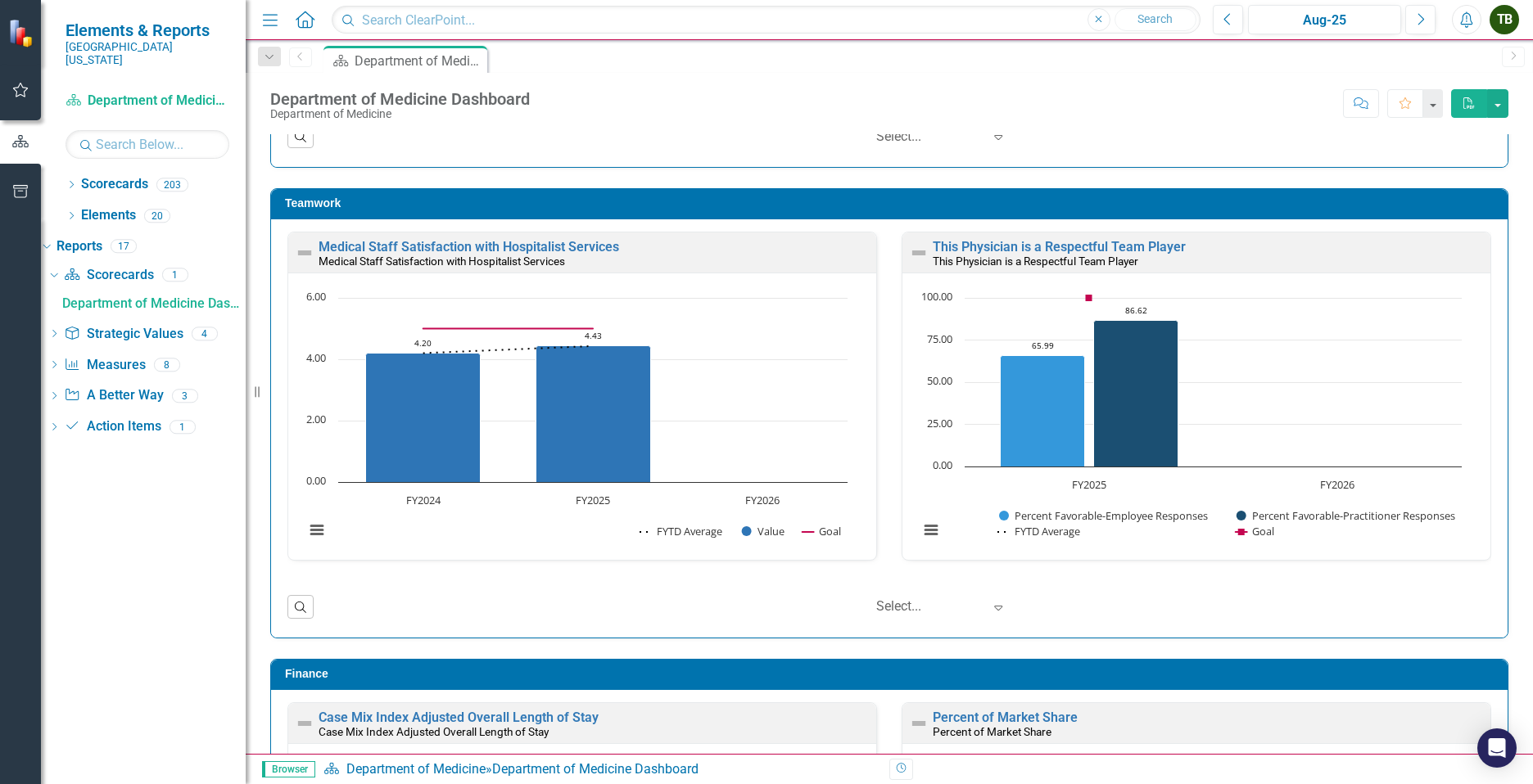
click at [1464, 106] on icon "PDF" at bounding box center [1470, 103] width 15 height 11
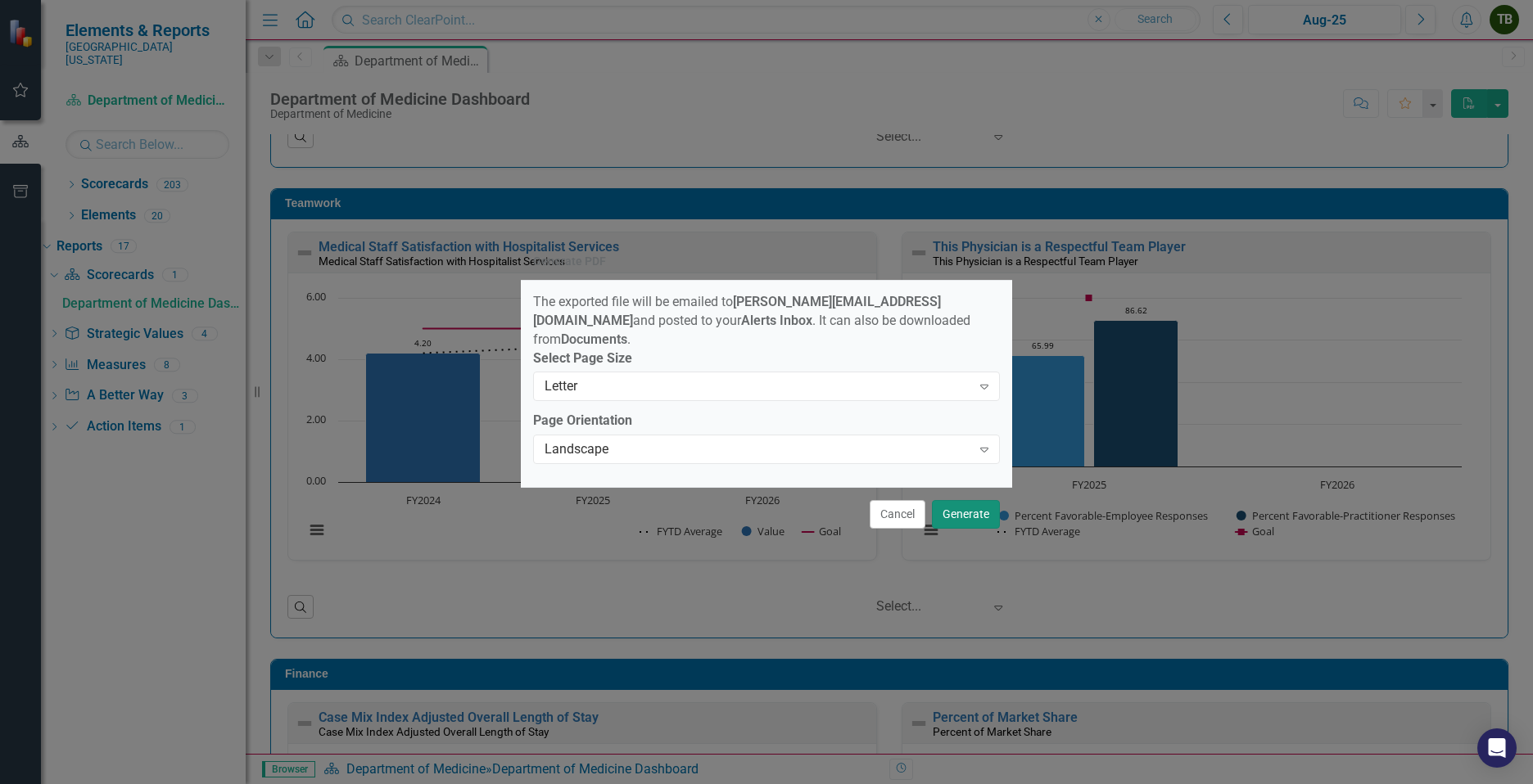
click at [980, 512] on button "Generate" at bounding box center [966, 514] width 68 height 28
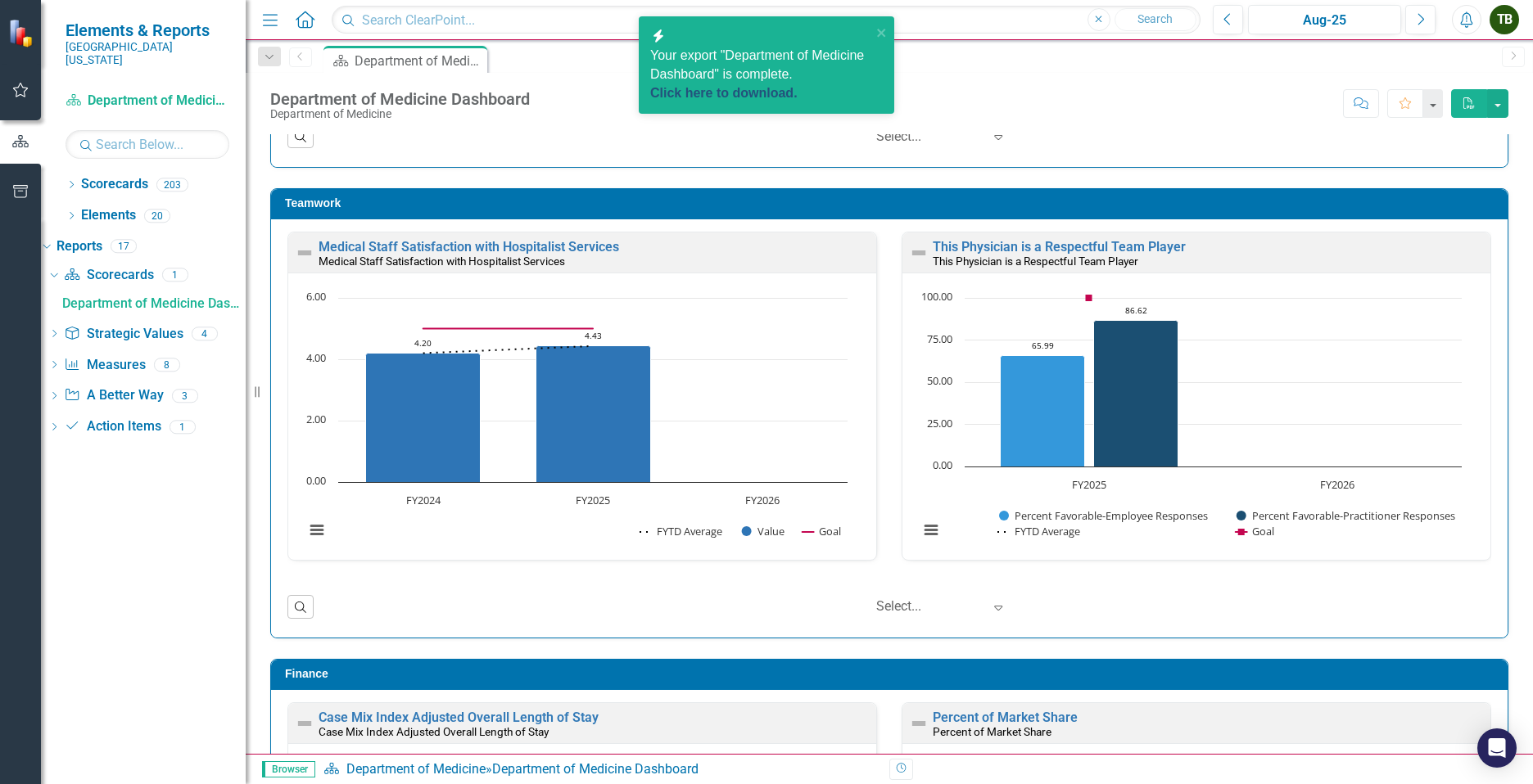
click at [769, 90] on link "Click here to download." at bounding box center [724, 93] width 147 height 14
